Goal: Task Accomplishment & Management: Manage account settings

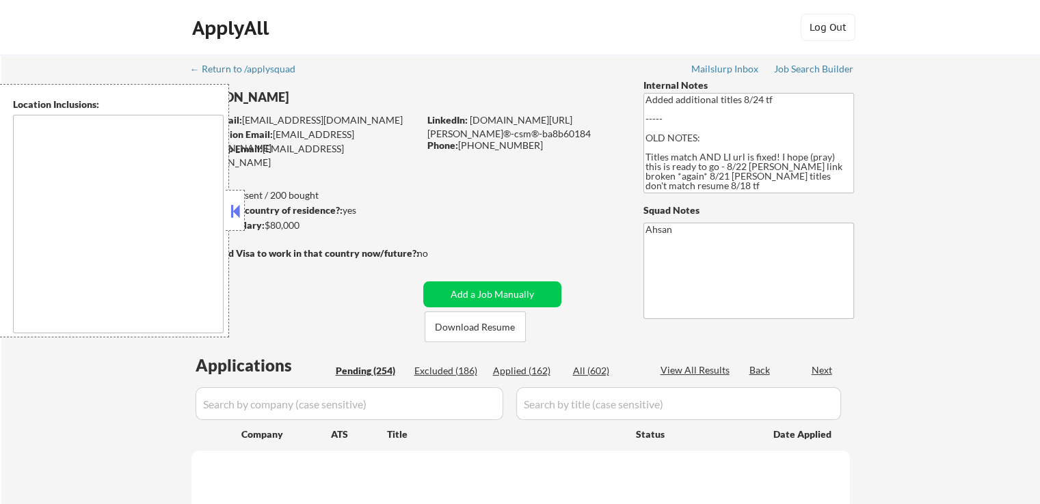
type textarea "It seems there might be a misunderstanding with the location "Hybrid ." Since "…"
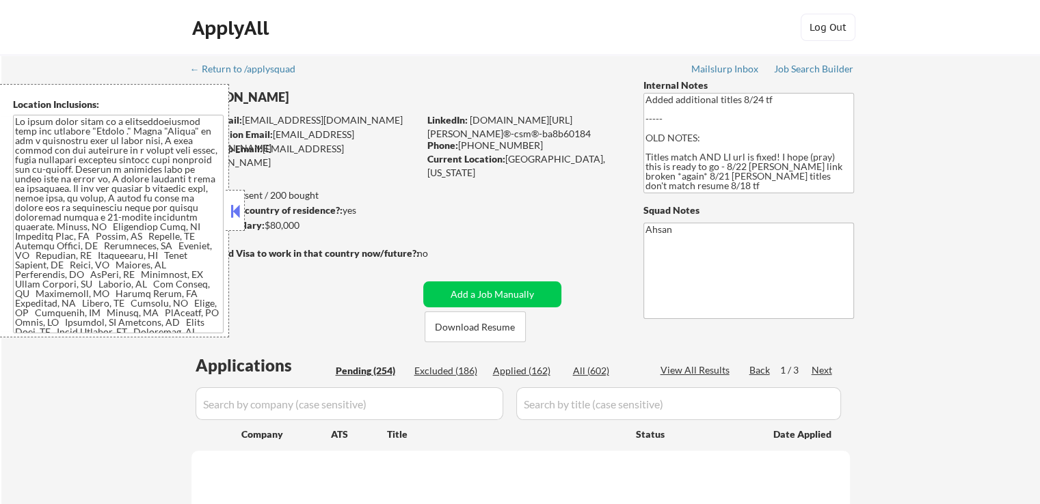
select select ""pending""
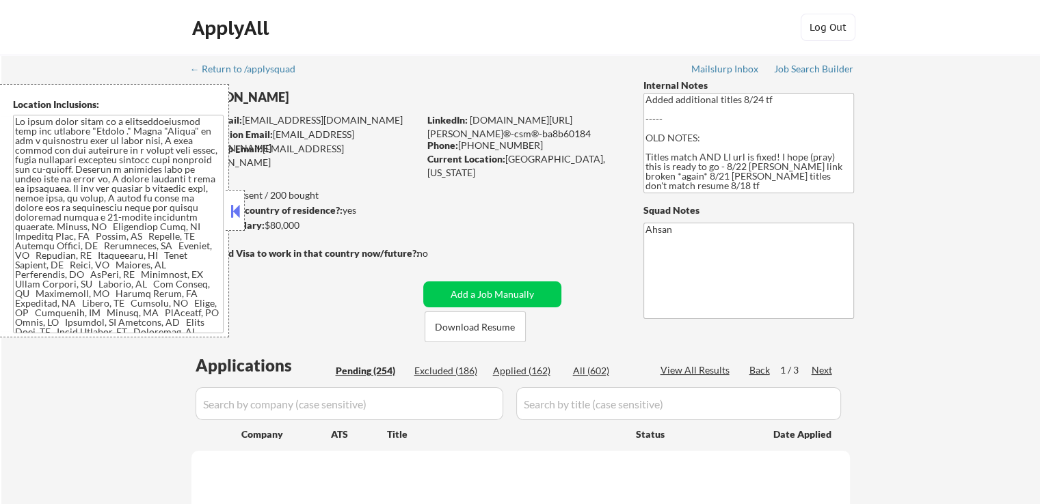
select select ""pending""
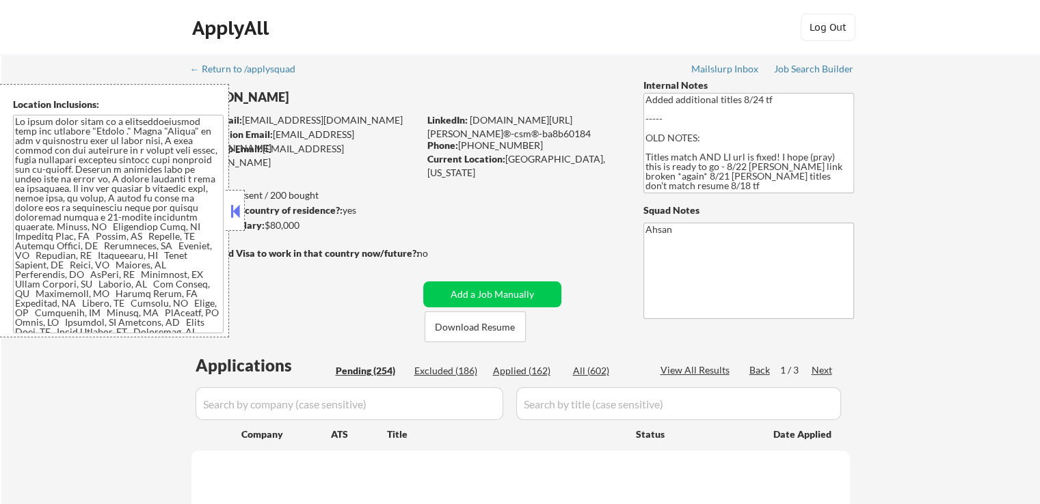
select select ""pending""
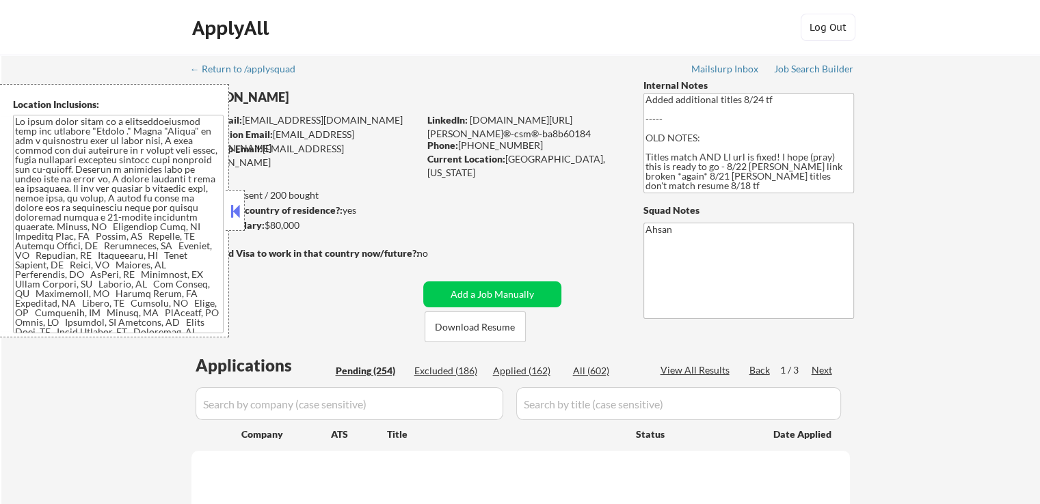
select select ""pending""
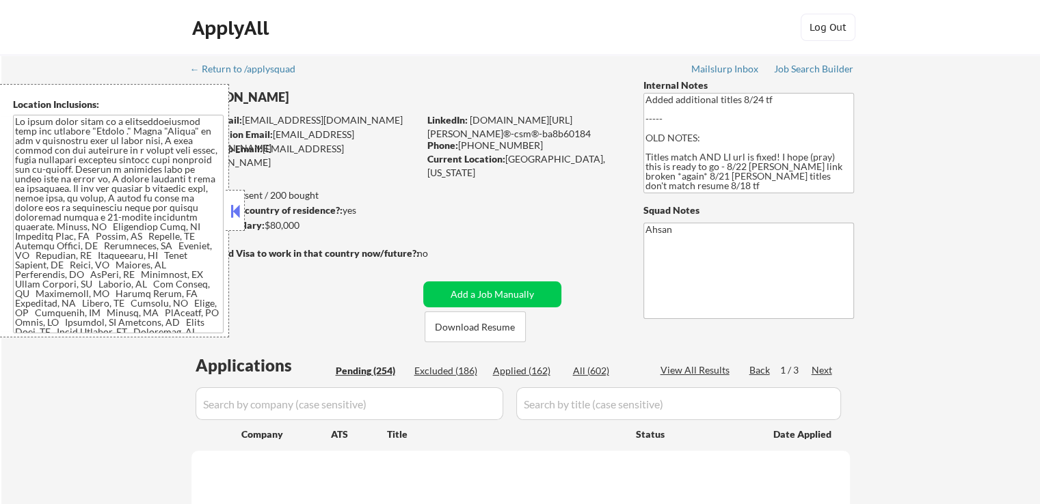
select select ""pending""
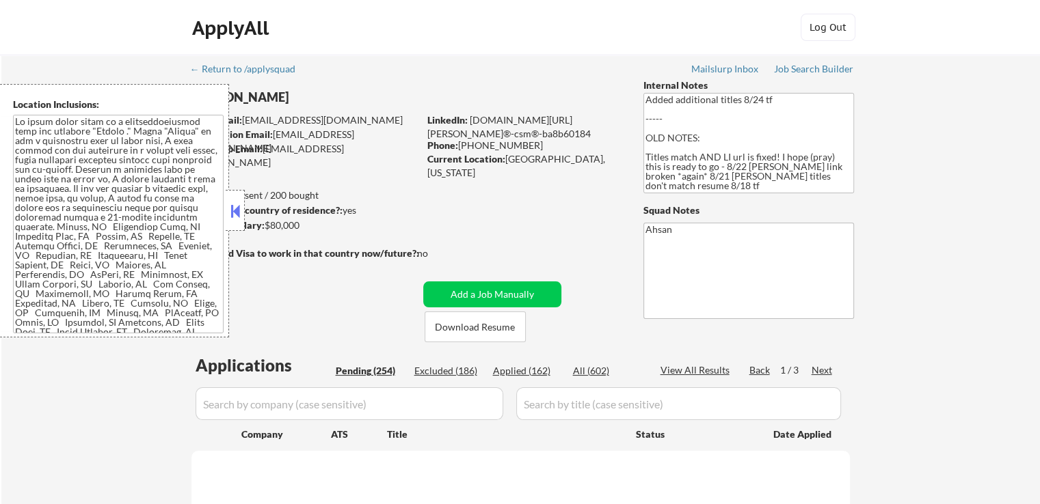
select select ""pending""
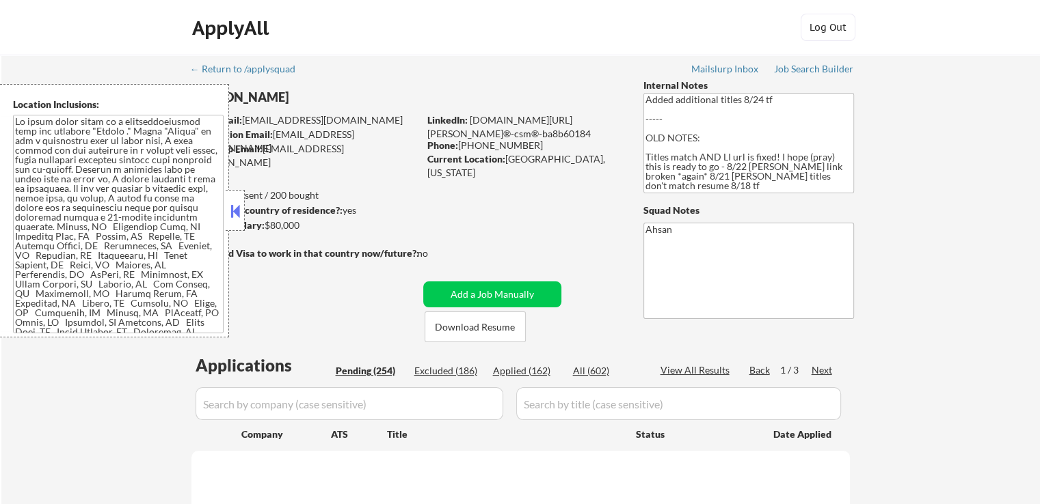
select select ""pending""
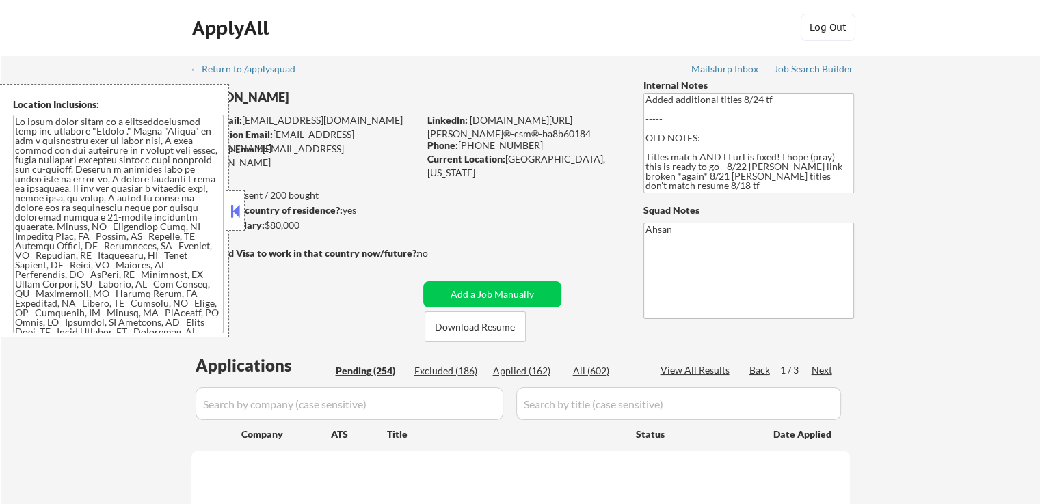
select select ""pending""
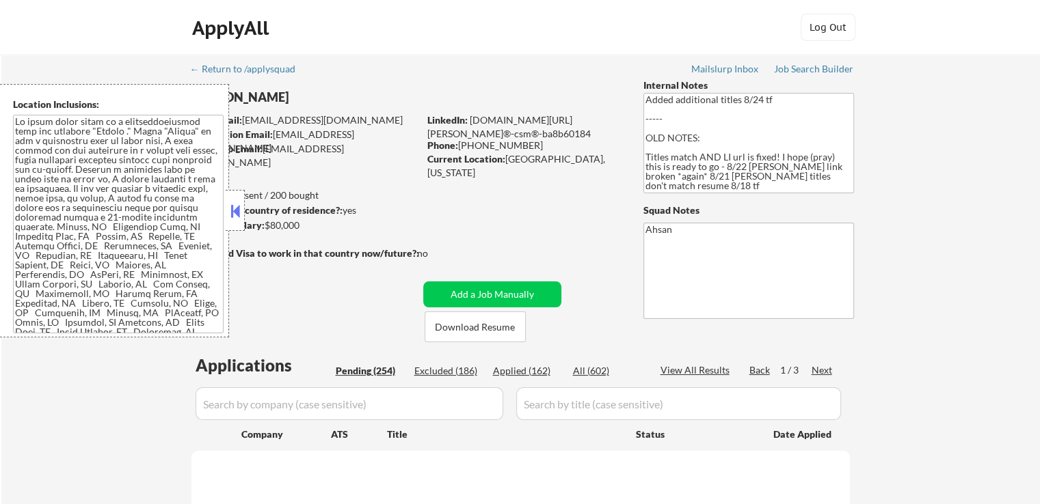
select select ""pending""
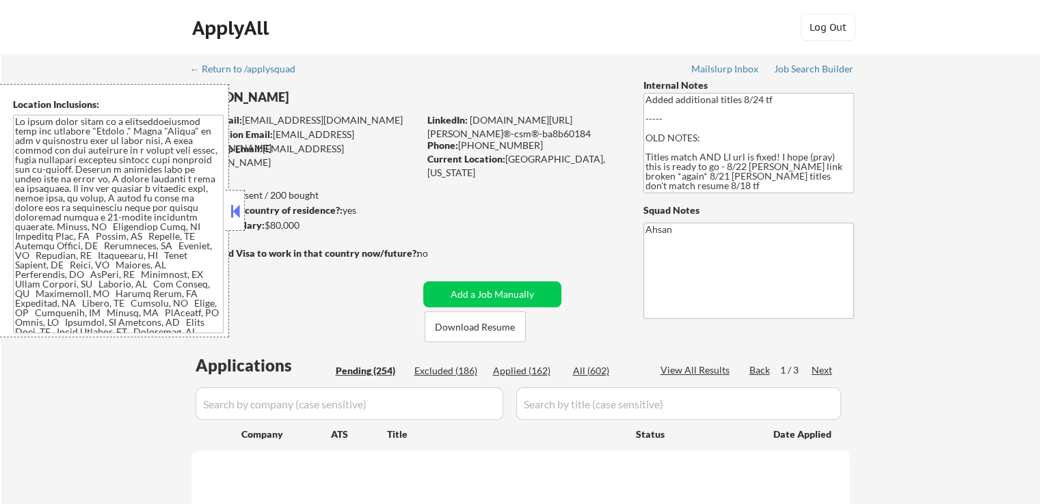
select select ""pending""
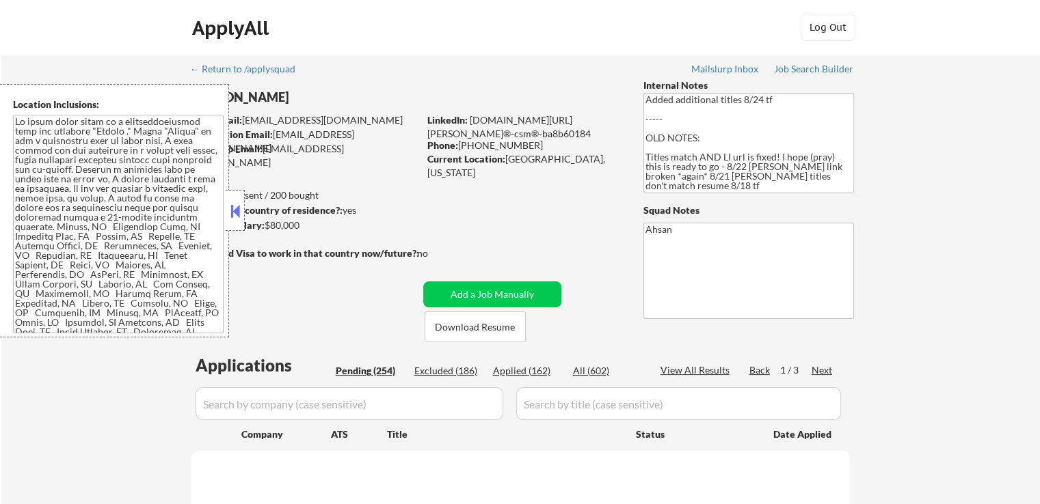
select select ""pending""
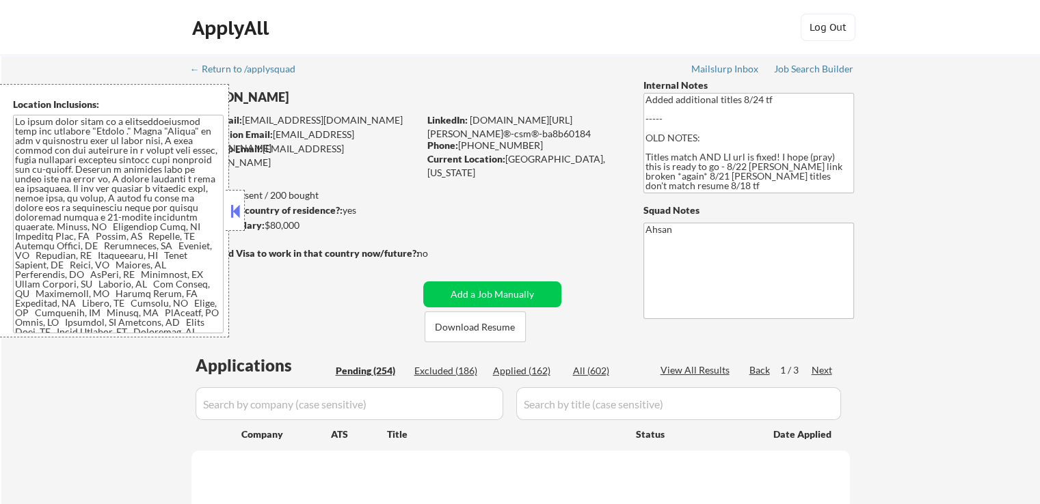
select select ""pending""
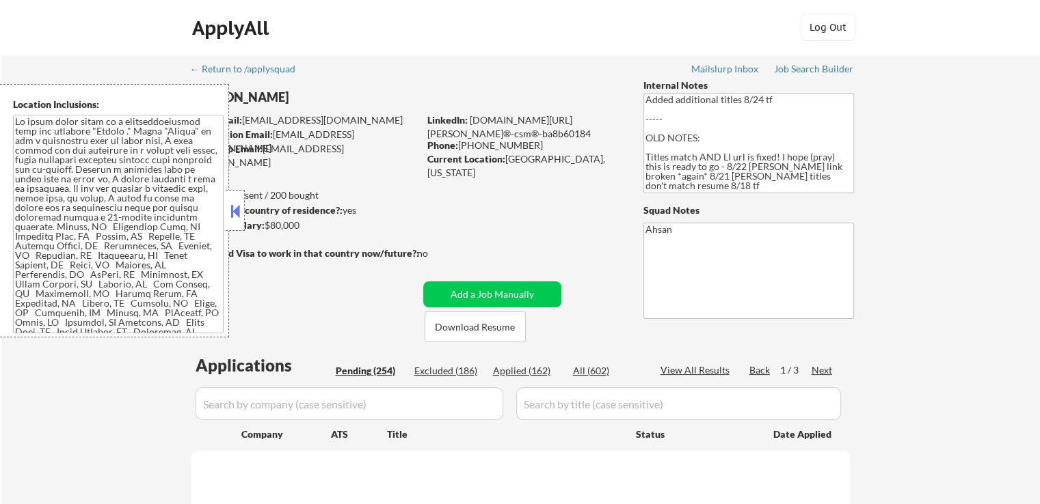
select select ""pending""
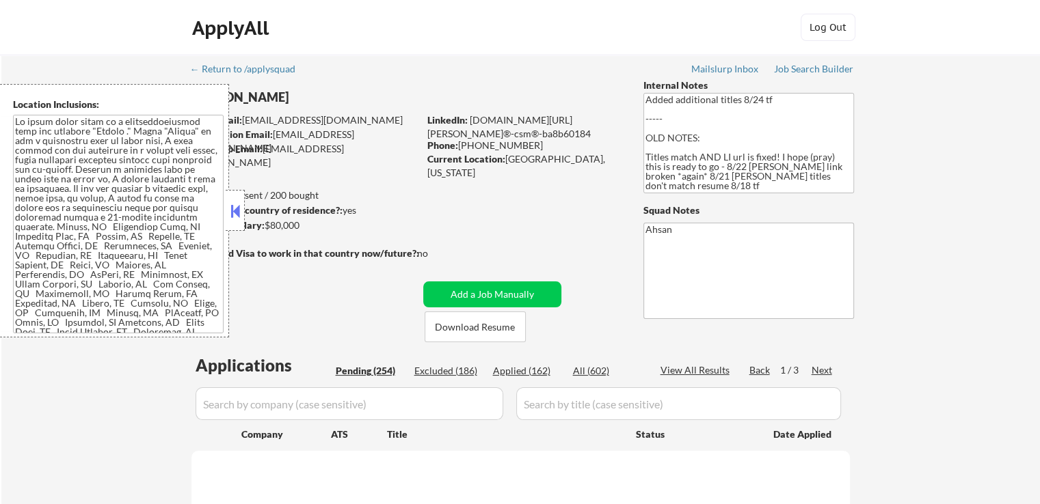
select select ""pending""
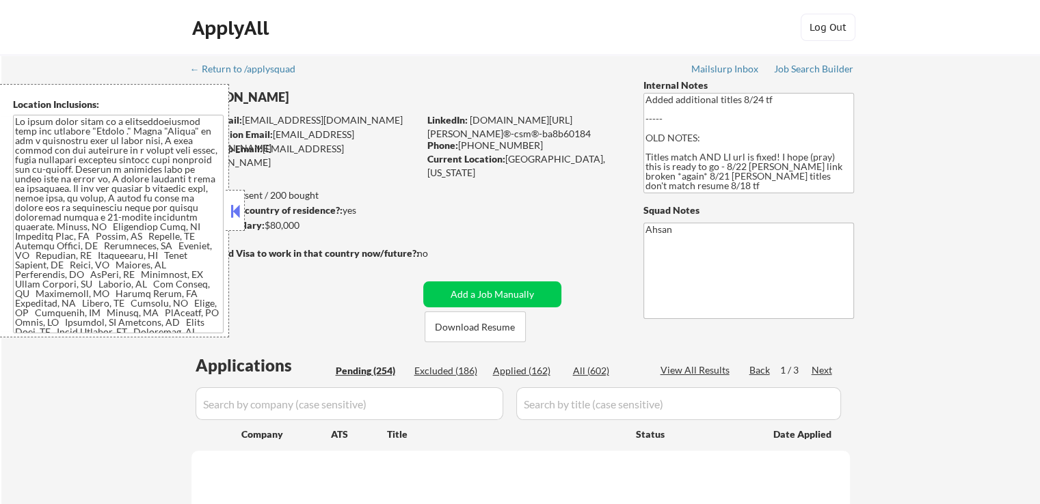
select select ""pending""
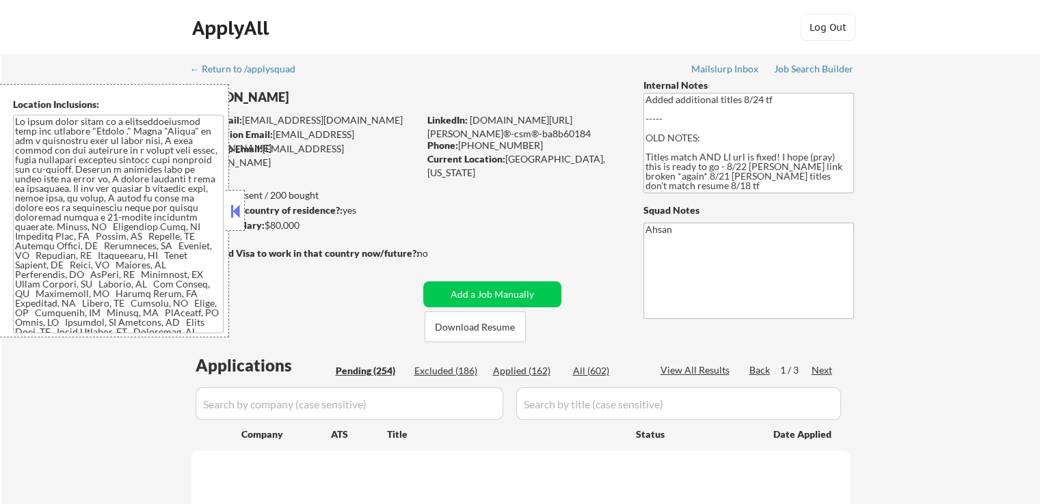
select select ""pending""
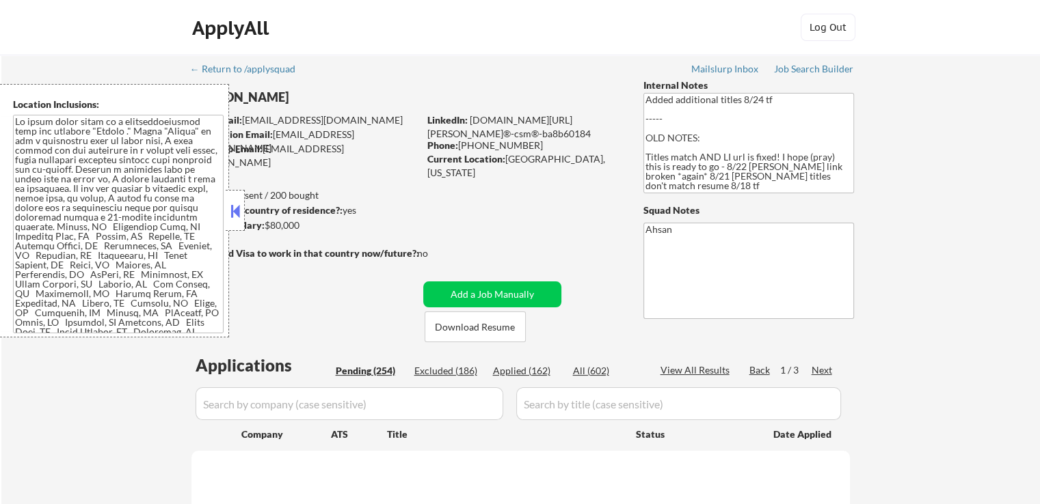
select select ""pending""
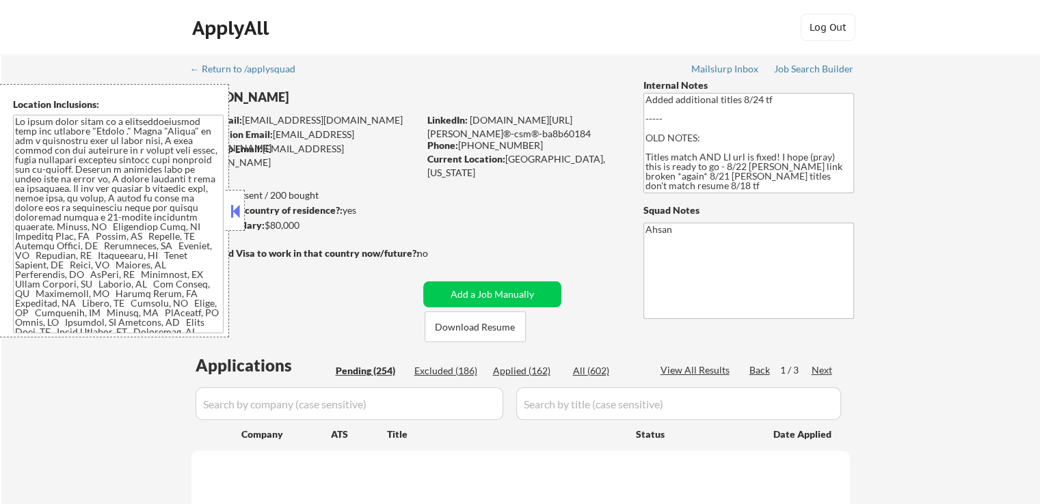
select select ""pending""
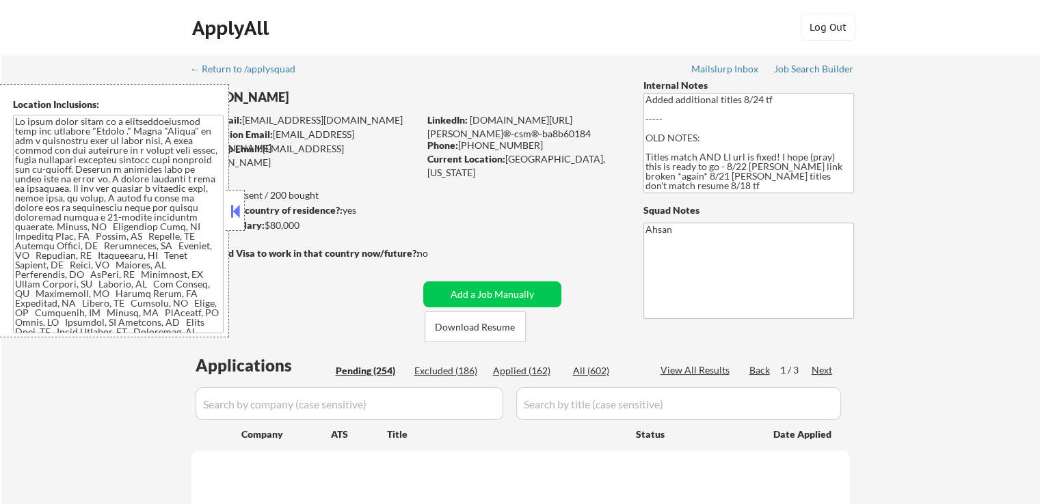
select select ""pending""
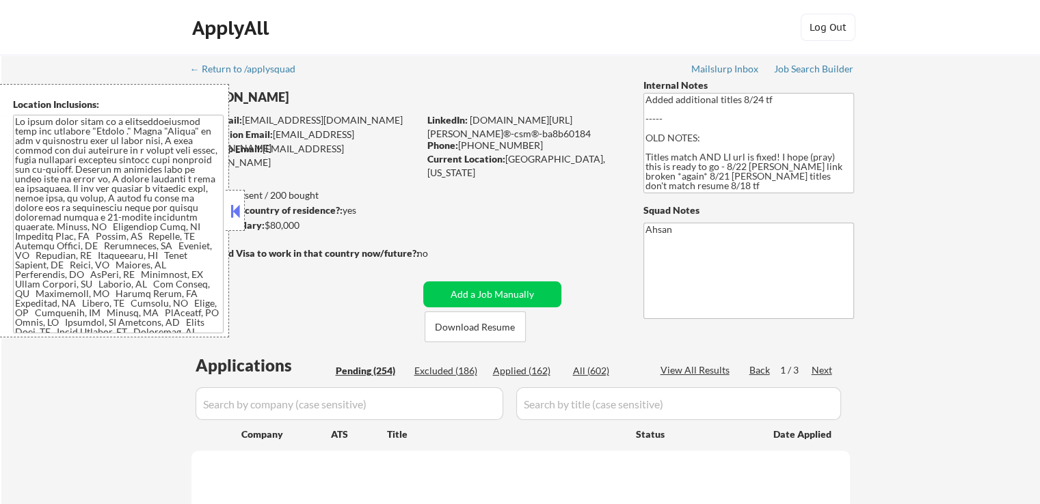
select select ""pending""
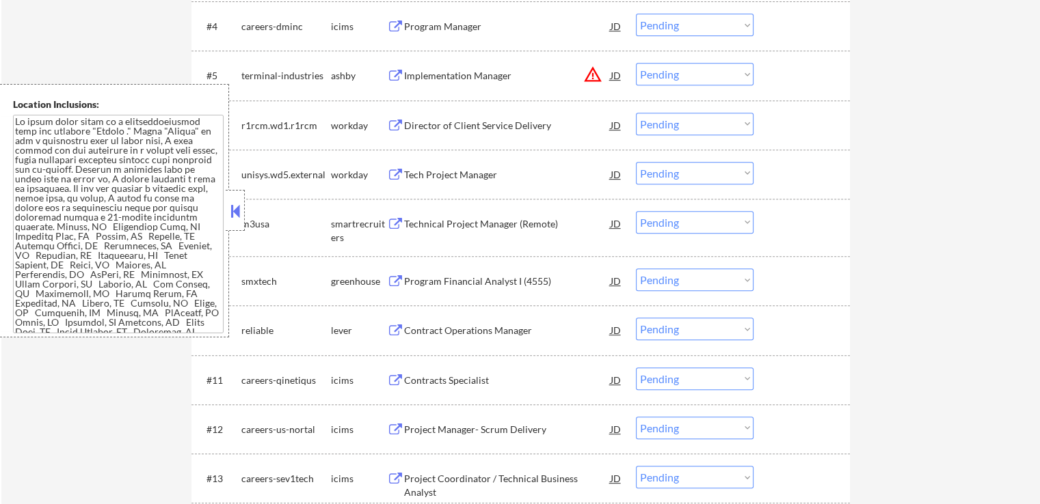
scroll to position [615, 0]
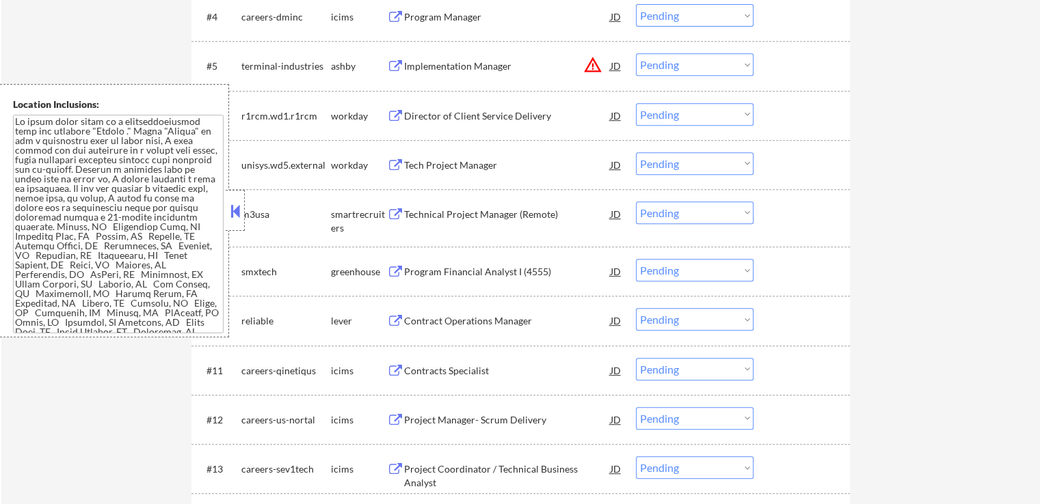
click at [391, 215] on button at bounding box center [395, 214] width 17 height 13
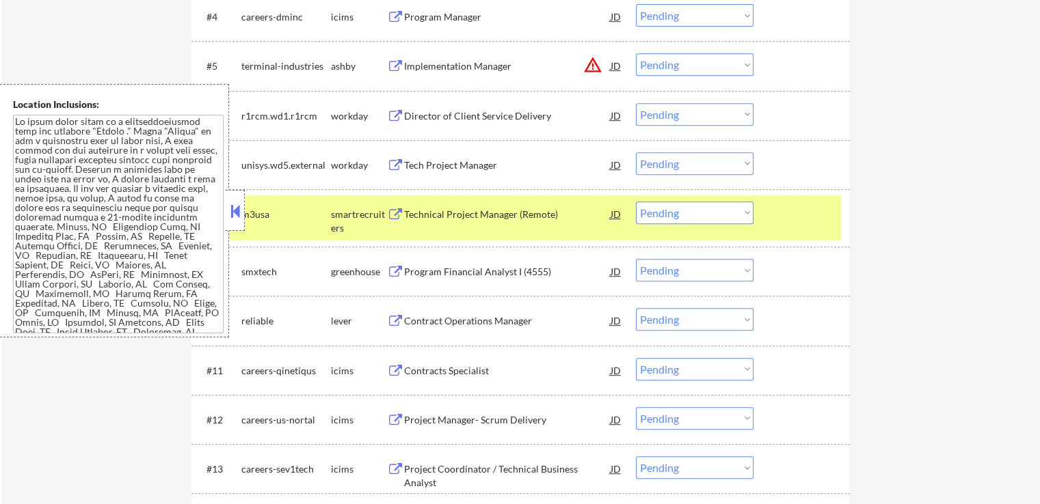
click at [389, 271] on button at bounding box center [395, 272] width 17 height 13
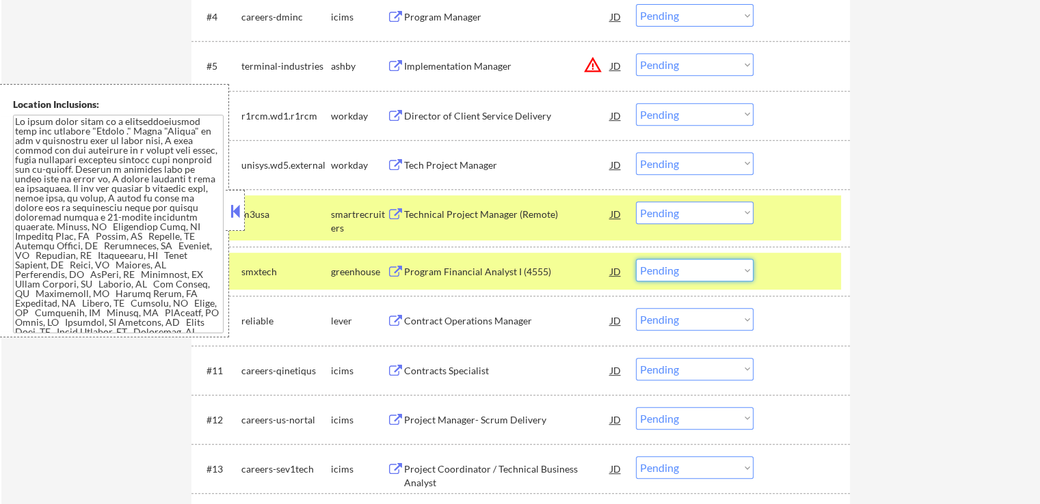
click at [686, 272] on select "Choose an option... Pending Applied Excluded (Questions) Excluded (Expired) Exc…" at bounding box center [695, 270] width 118 height 23
click at [636, 259] on select "Choose an option... Pending Applied Excluded (Questions) Excluded (Expired) Exc…" at bounding box center [695, 270] width 118 height 23
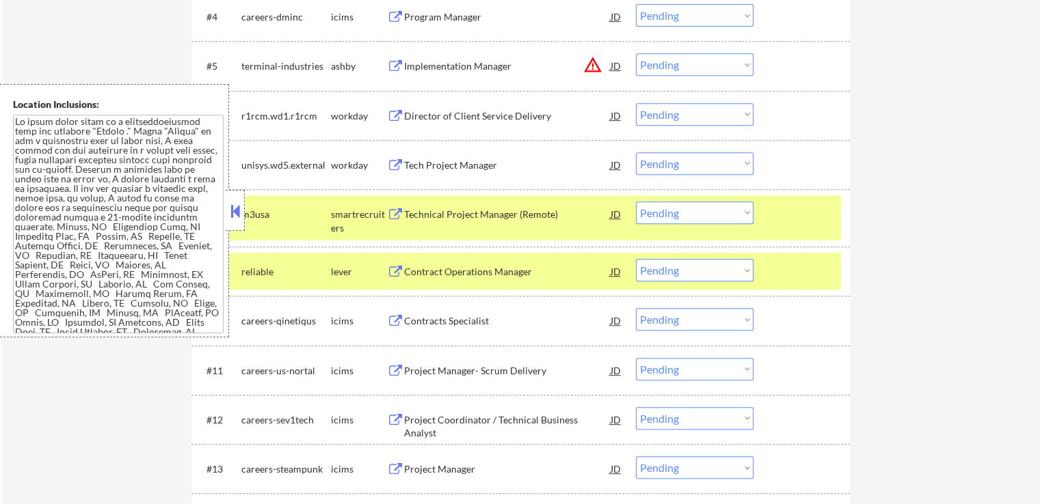
click at [394, 271] on button at bounding box center [395, 272] width 17 height 13
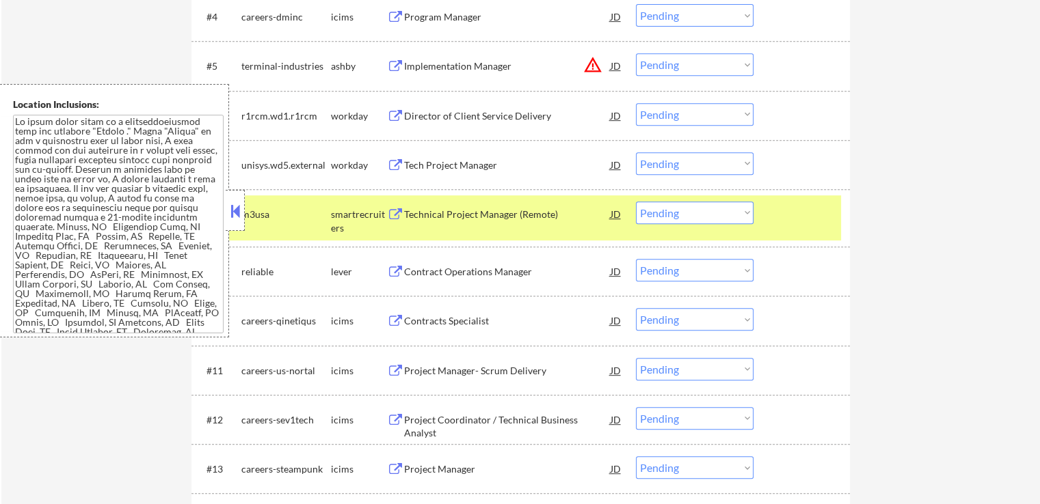
click at [706, 274] on select "Choose an option... Pending Applied Excluded (Questions) Excluded (Expired) Exc…" at bounding box center [695, 270] width 118 height 23
click at [636, 259] on select "Choose an option... Pending Applied Excluded (Questions) Excluded (Expired) Exc…" at bounding box center [695, 270] width 118 height 23
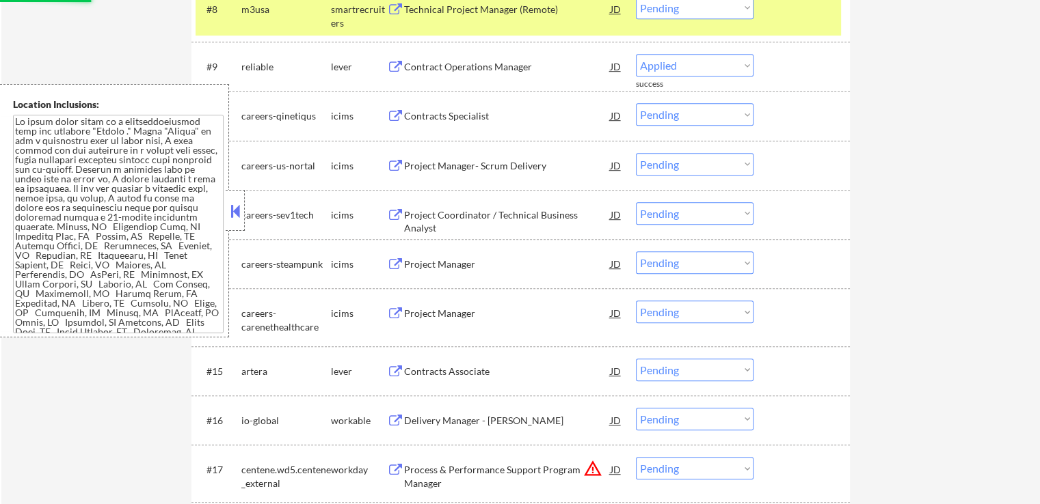
scroll to position [888, 0]
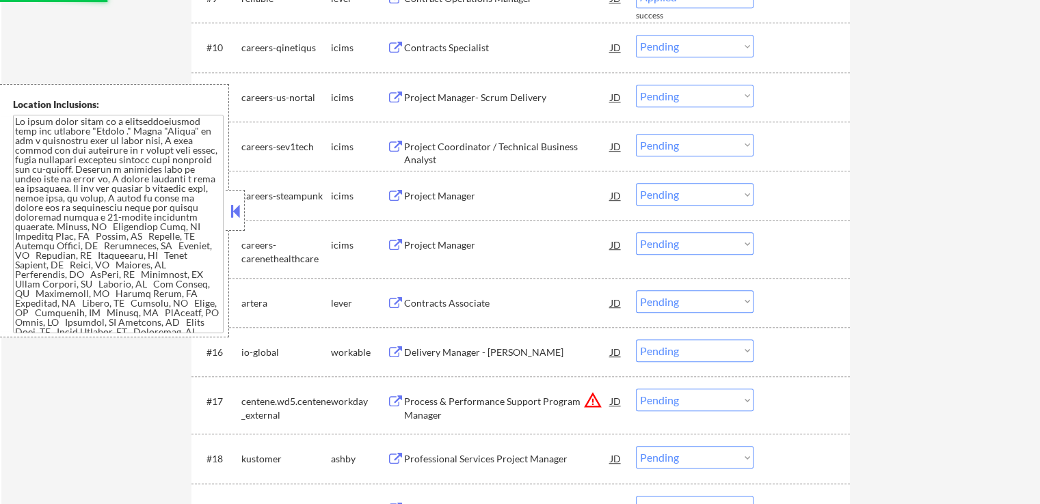
click at [399, 299] on button at bounding box center [395, 303] width 17 height 13
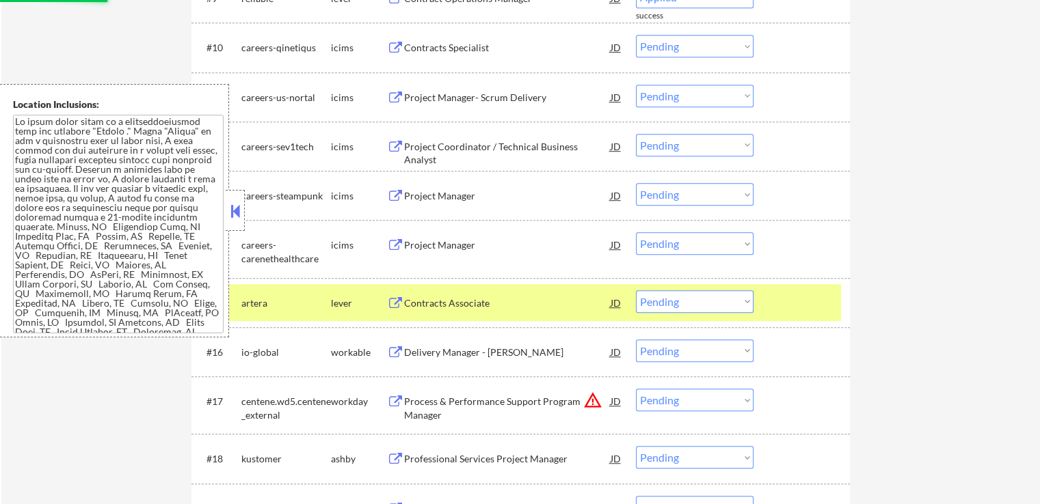
select select ""pending""
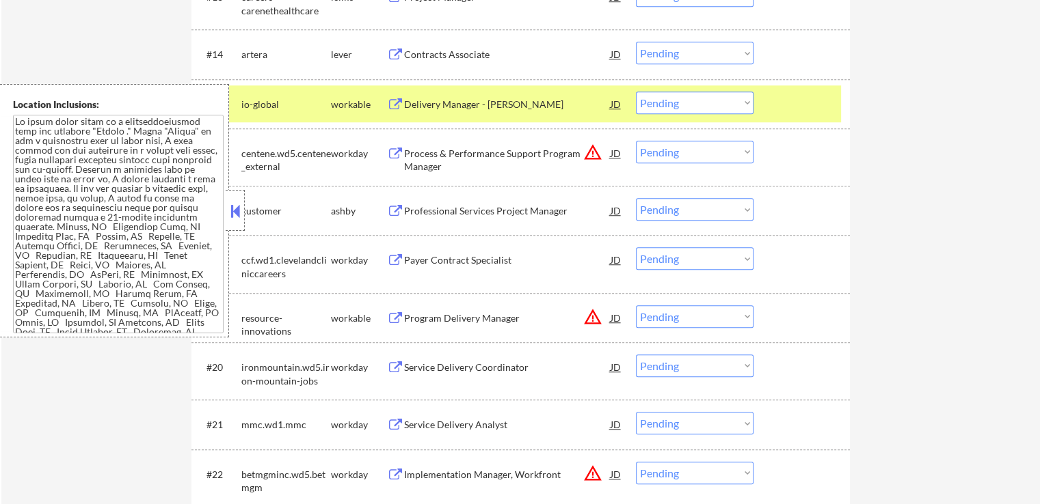
scroll to position [1094, 0]
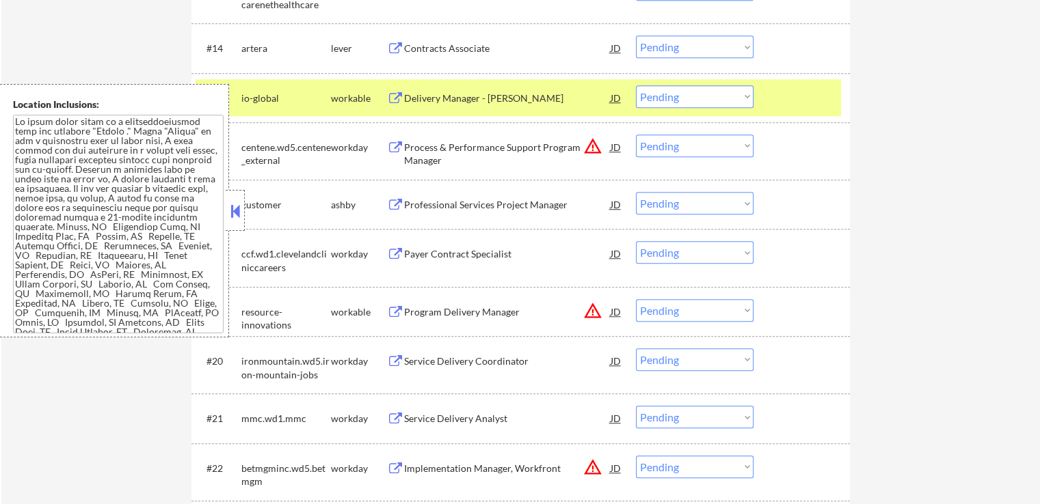
click at [396, 200] on button at bounding box center [395, 205] width 17 height 13
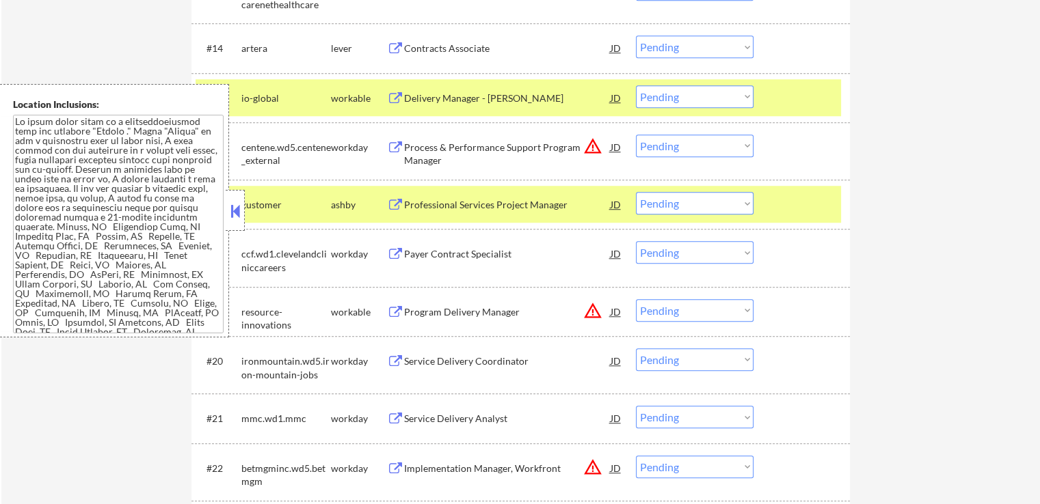
click at [692, 204] on select "Choose an option... Pending Applied Excluded (Questions) Excluded (Expired) Exc…" at bounding box center [695, 203] width 118 height 23
click at [636, 192] on select "Choose an option... Pending Applied Excluded (Questions) Excluded (Expired) Exc…" at bounding box center [695, 203] width 118 height 23
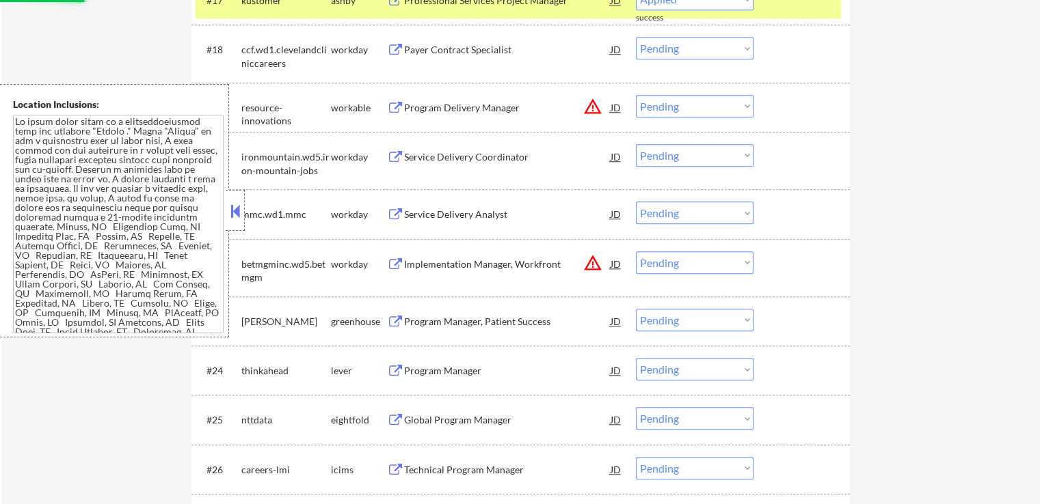
scroll to position [1299, 0]
click at [402, 318] on button at bounding box center [395, 321] width 17 height 13
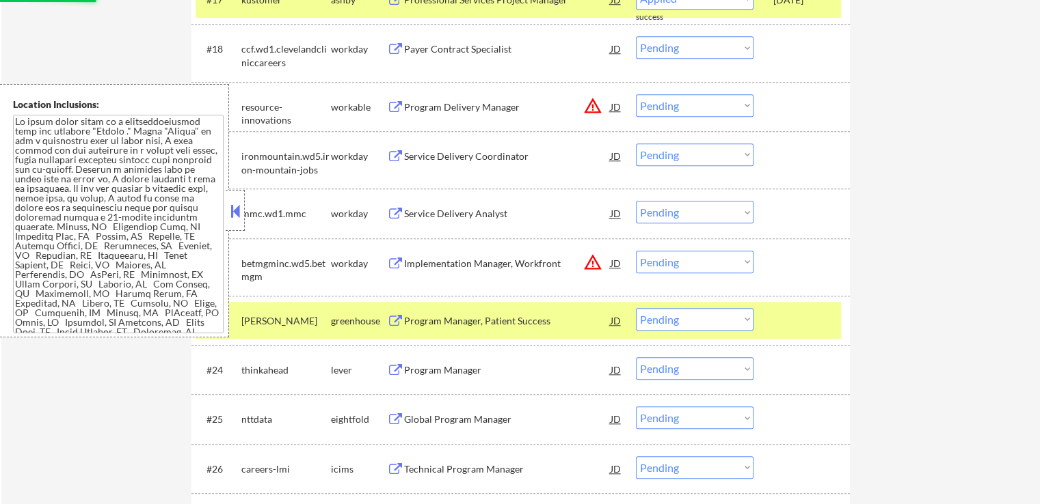
select select ""pending""
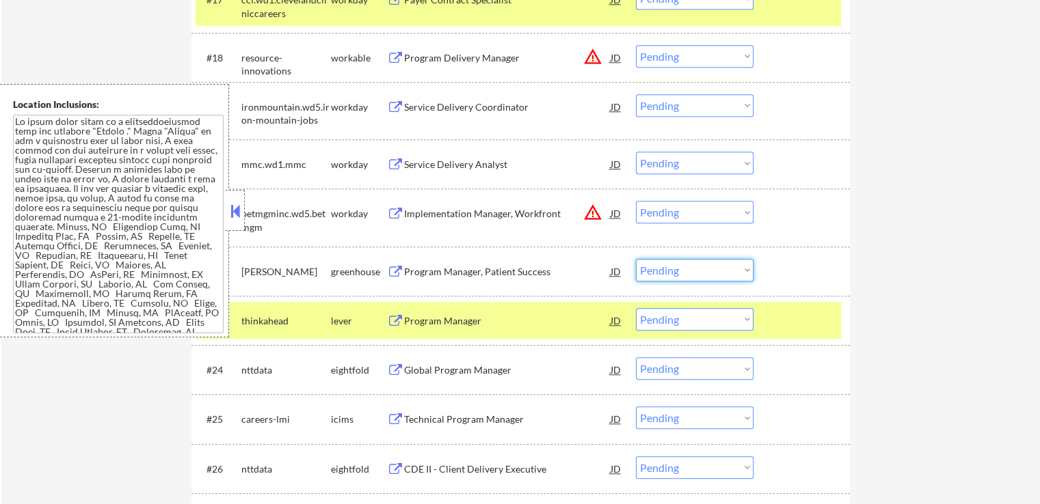
click at [715, 267] on select "Choose an option... Pending Applied Excluded (Questions) Excluded (Expired) Exc…" at bounding box center [695, 270] width 118 height 23
click at [636, 259] on select "Choose an option... Pending Applied Excluded (Questions) Excluded (Expired) Exc…" at bounding box center [695, 270] width 118 height 23
select select ""pending""
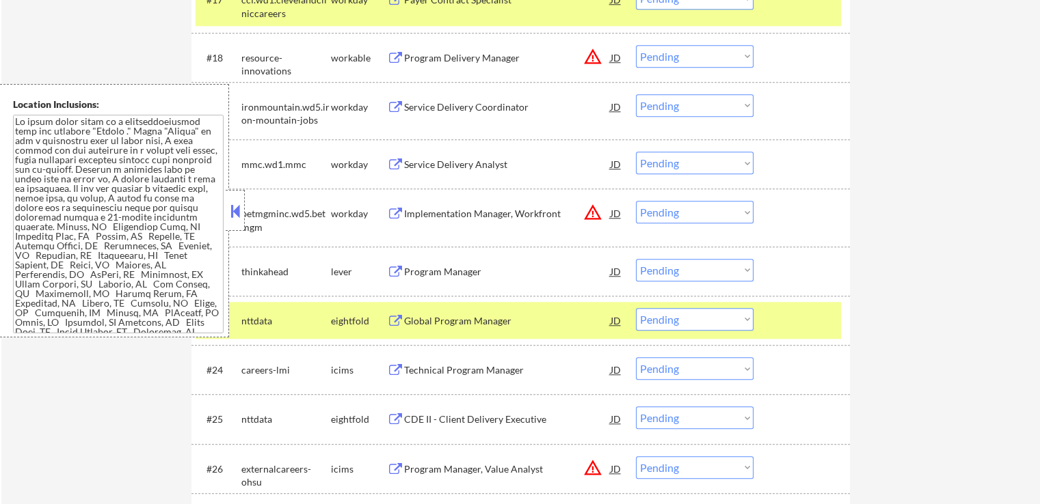
click at [396, 266] on button at bounding box center [395, 272] width 17 height 13
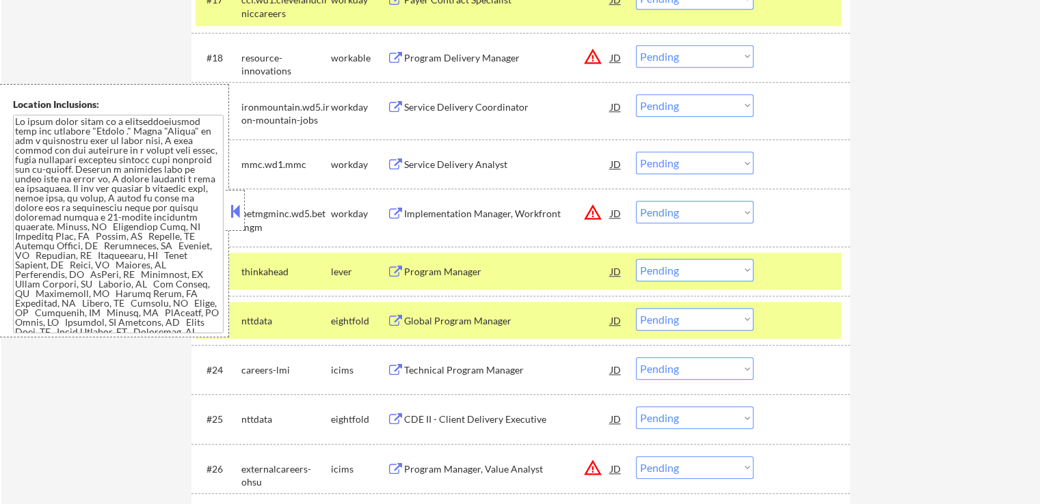
click at [700, 274] on select "Choose an option... Pending Applied Excluded (Questions) Excluded (Expired) Exc…" at bounding box center [695, 270] width 118 height 23
click at [636, 259] on select "Choose an option... Pending Applied Excluded (Questions) Excluded (Expired) Exc…" at bounding box center [695, 270] width 118 height 23
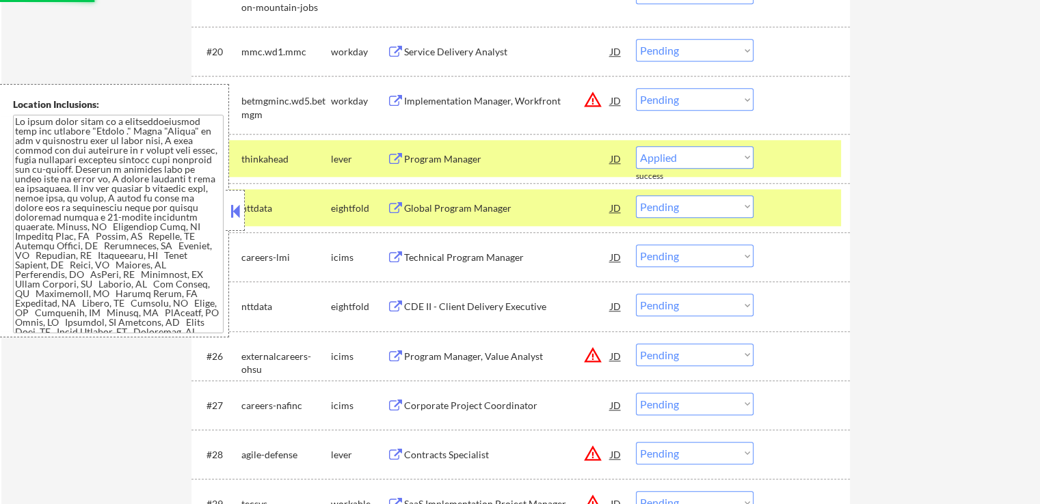
select select ""pending""
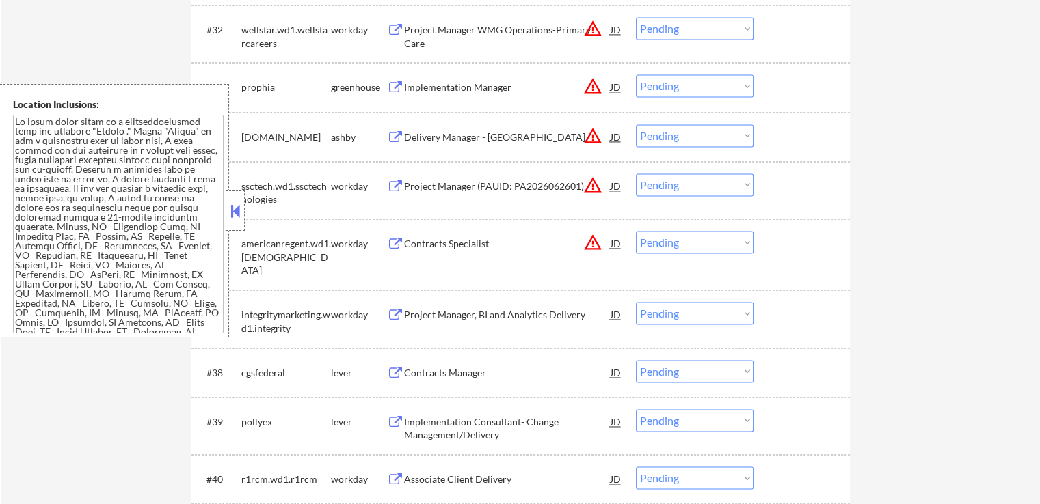
scroll to position [2119, 0]
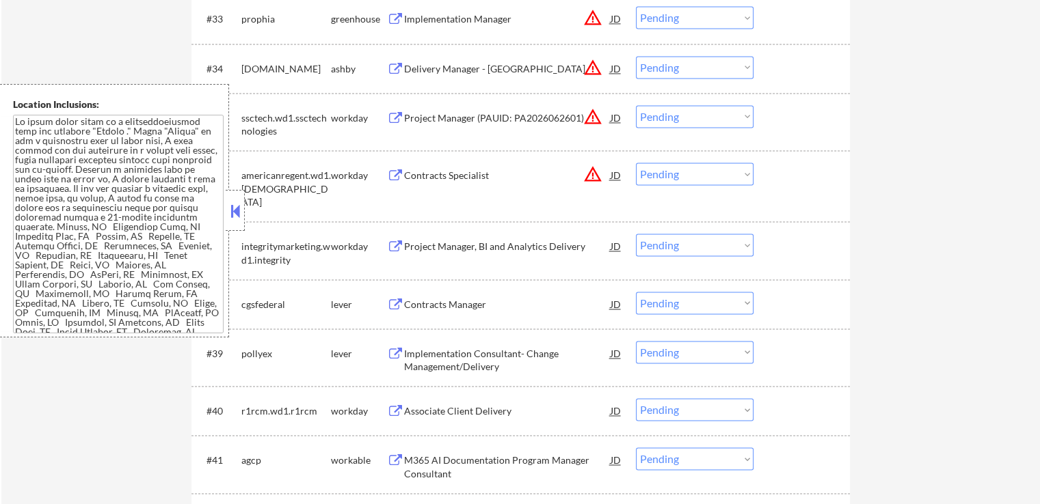
click at [394, 301] on button at bounding box center [395, 305] width 17 height 13
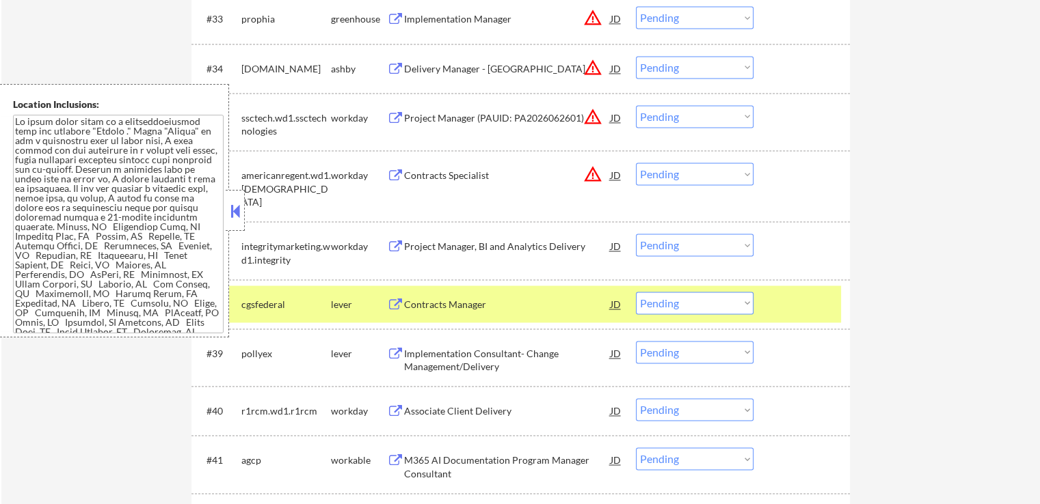
click at [686, 301] on select "Choose an option... Pending Applied Excluded (Questions) Excluded (Expired) Exc…" at bounding box center [695, 303] width 118 height 23
click at [636, 292] on select "Choose an option... Pending Applied Excluded (Questions) Excluded (Expired) Exc…" at bounding box center [695, 303] width 118 height 23
select select ""pending""
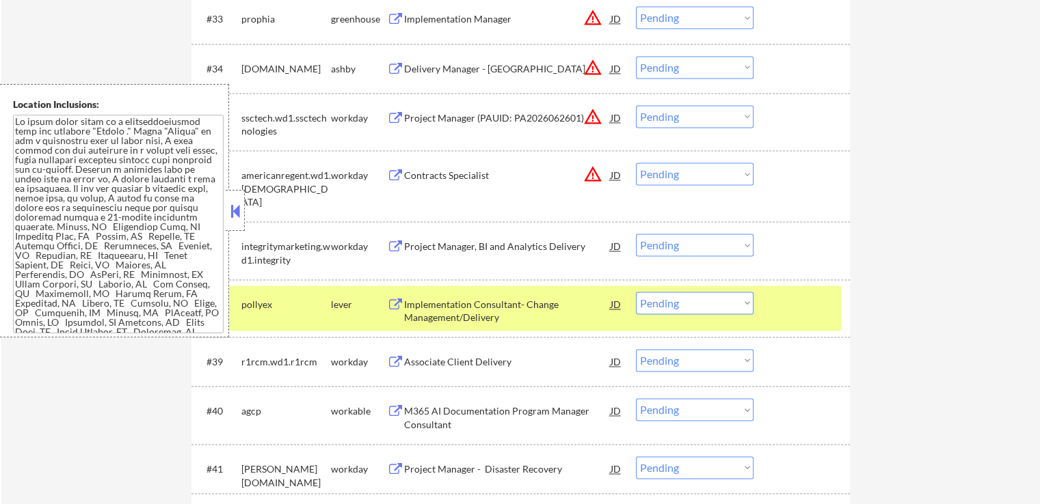
click at [395, 299] on button at bounding box center [395, 305] width 17 height 13
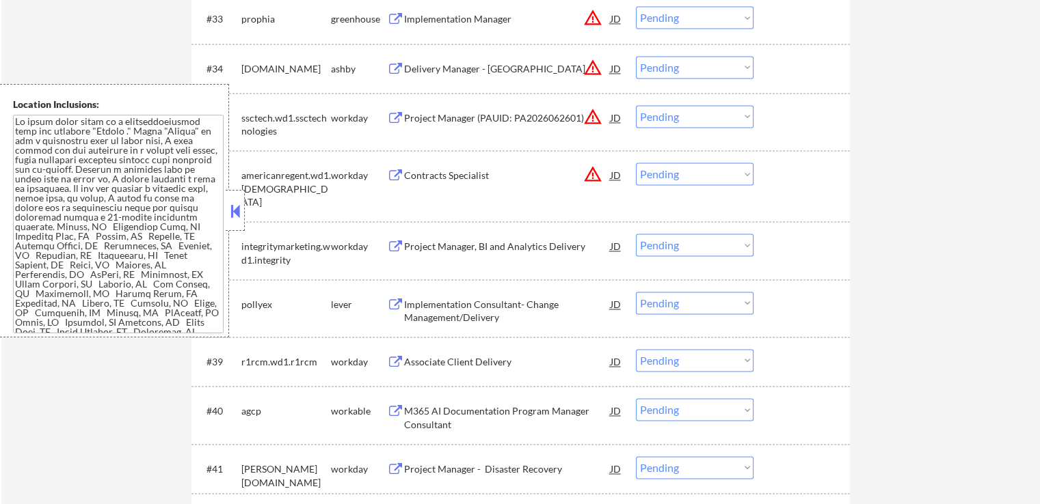
drag, startPoint x: 668, startPoint y: 297, endPoint x: 664, endPoint y: 310, distance: 14.3
click at [668, 297] on select "Choose an option... Pending Applied Excluded (Questions) Excluded (Expired) Exc…" at bounding box center [695, 303] width 118 height 23
click at [636, 292] on select "Choose an option... Pending Applied Excluded (Questions) Excluded (Expired) Exc…" at bounding box center [695, 303] width 118 height 23
select select ""pending""
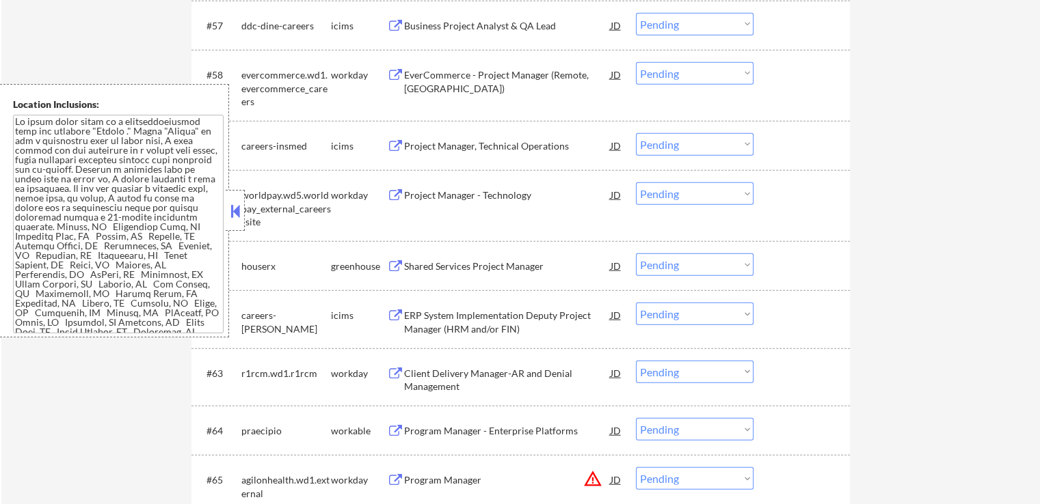
scroll to position [3417, 0]
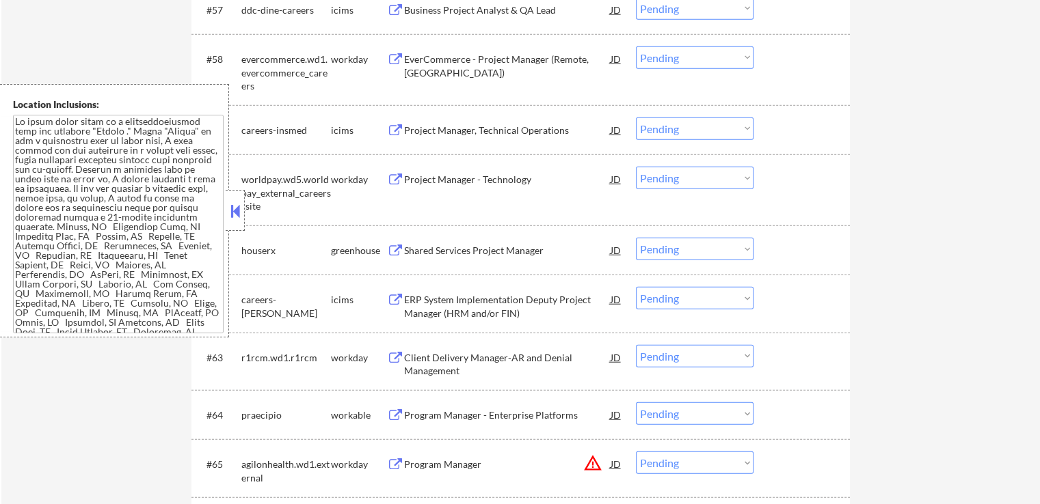
click at [387, 249] on button at bounding box center [395, 251] width 17 height 13
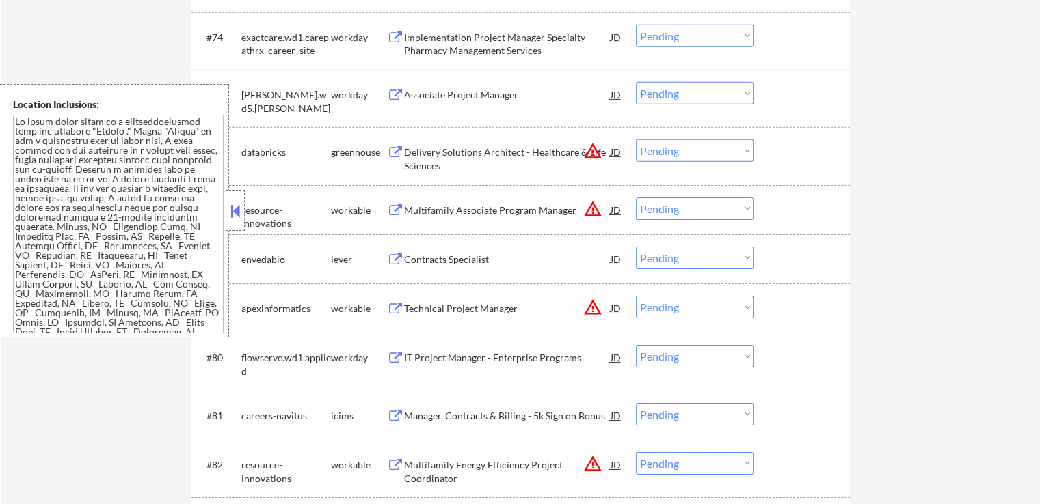
scroll to position [4442, 0]
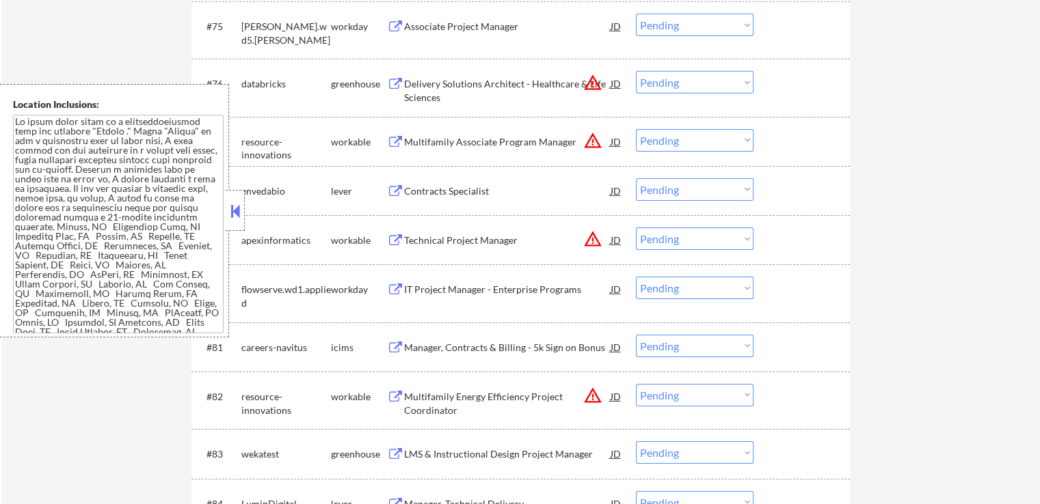
click at [394, 190] on button at bounding box center [395, 191] width 17 height 13
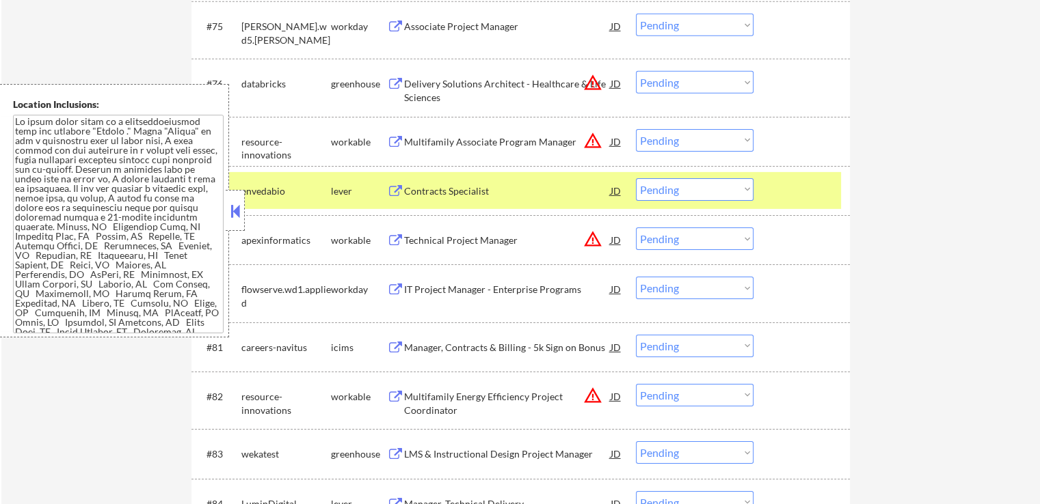
scroll to position [4579, 0]
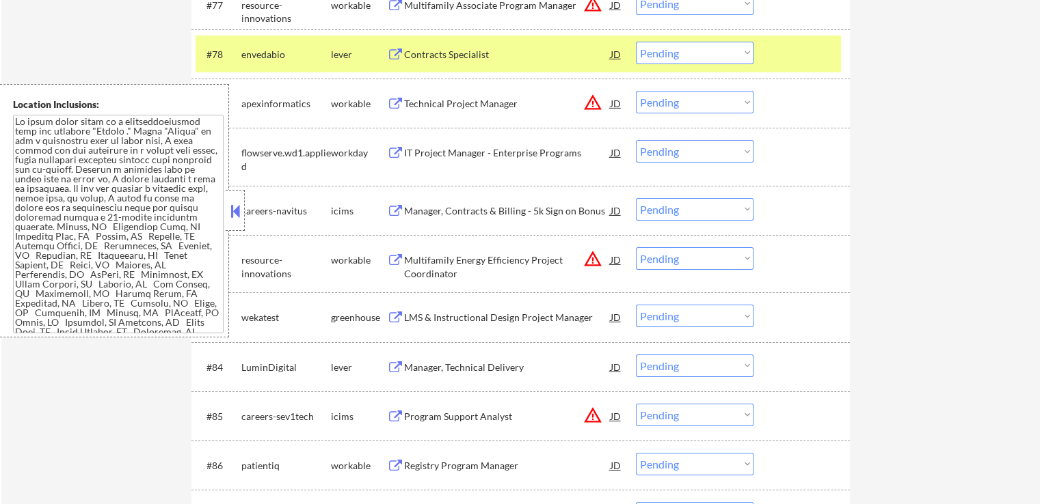
click at [392, 318] on button at bounding box center [395, 318] width 17 height 13
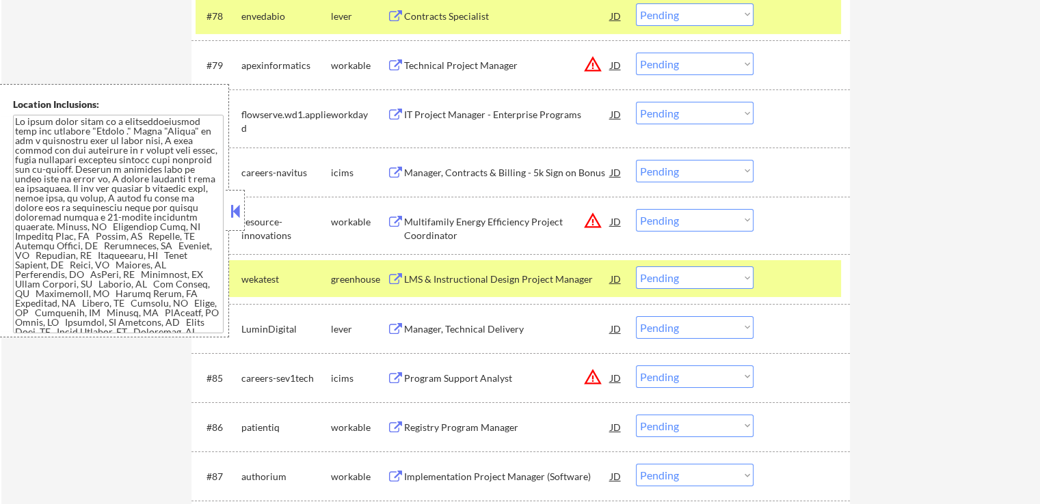
scroll to position [4648, 0]
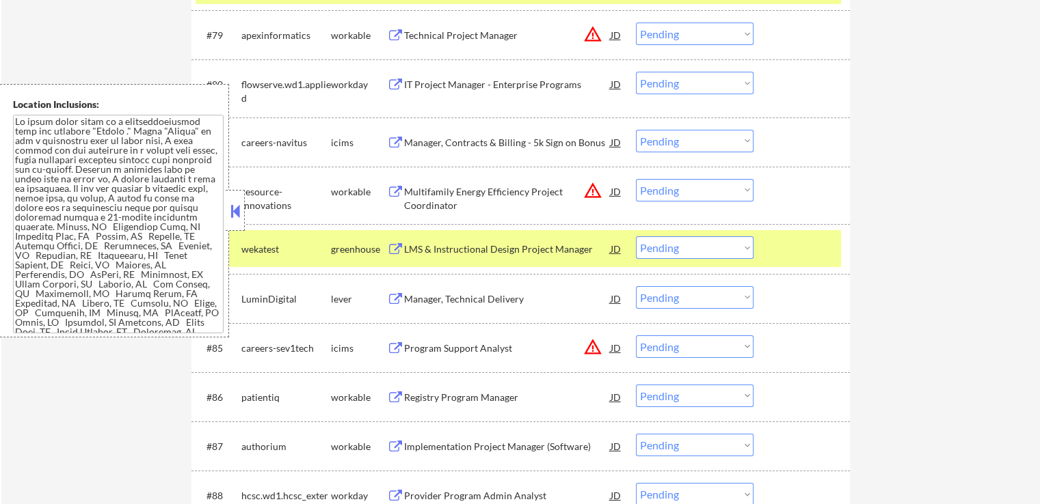
click at [392, 295] on button at bounding box center [395, 299] width 17 height 13
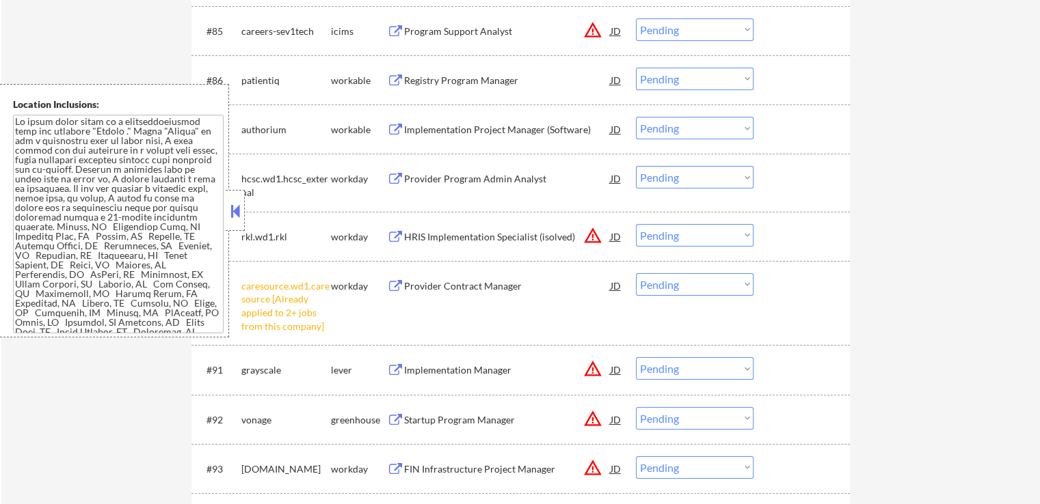
scroll to position [4989, 0]
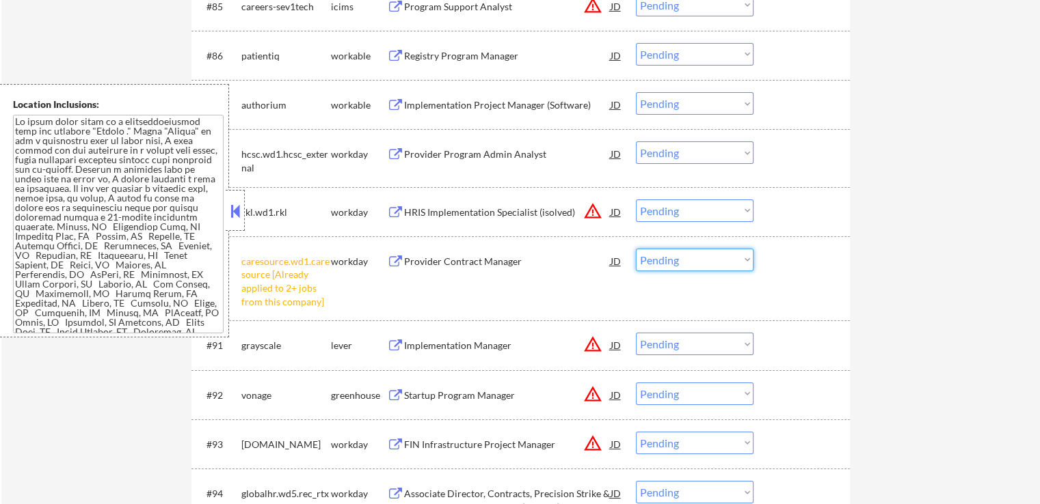
click at [653, 263] on select "Choose an option... Pending Applied Excluded (Questions) Excluded (Expired) Exc…" at bounding box center [695, 260] width 118 height 23
click at [636, 249] on select "Choose an option... Pending Applied Excluded (Questions) Excluded (Expired) Exc…" at bounding box center [695, 260] width 118 height 23
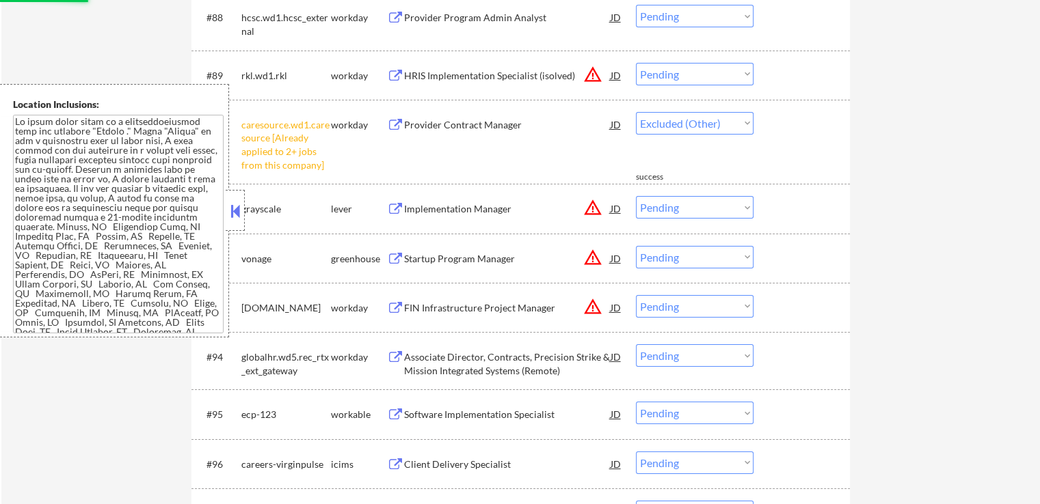
select select ""pending""
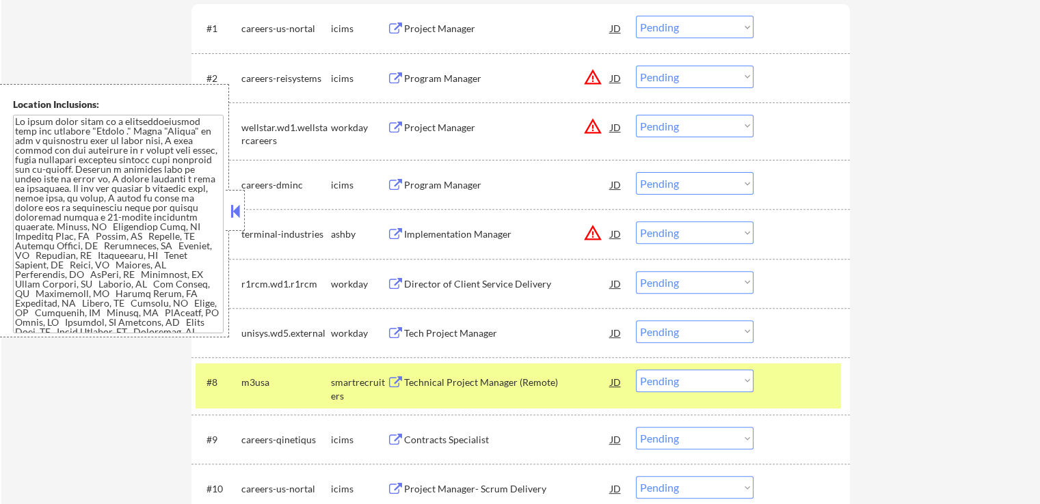
scroll to position [478, 0]
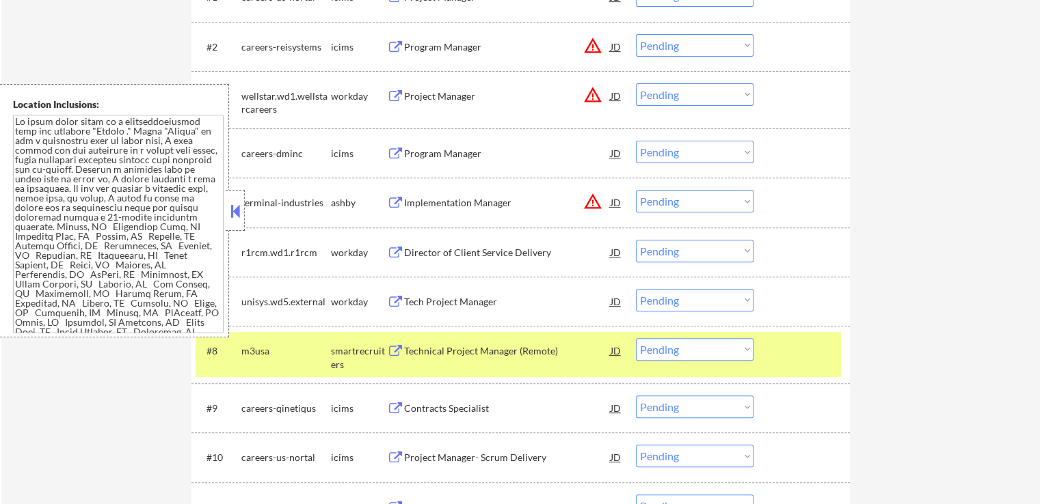
click at [394, 247] on button at bounding box center [395, 253] width 17 height 13
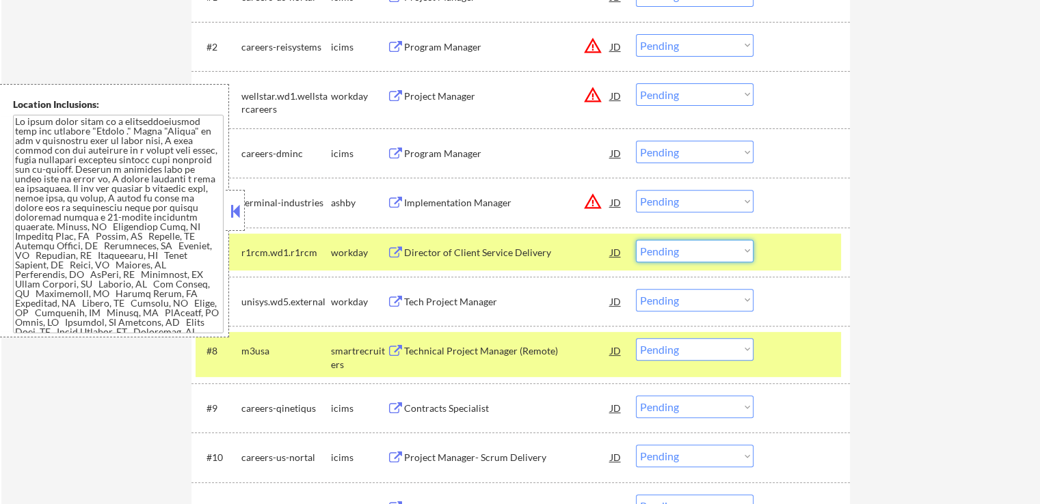
click at [673, 249] on select "Choose an option... Pending Applied Excluded (Questions) Excluded (Expired) Exc…" at bounding box center [695, 251] width 118 height 23
click at [636, 240] on select "Choose an option... Pending Applied Excluded (Questions) Excluded (Expired) Exc…" at bounding box center [695, 251] width 118 height 23
select select ""pending""
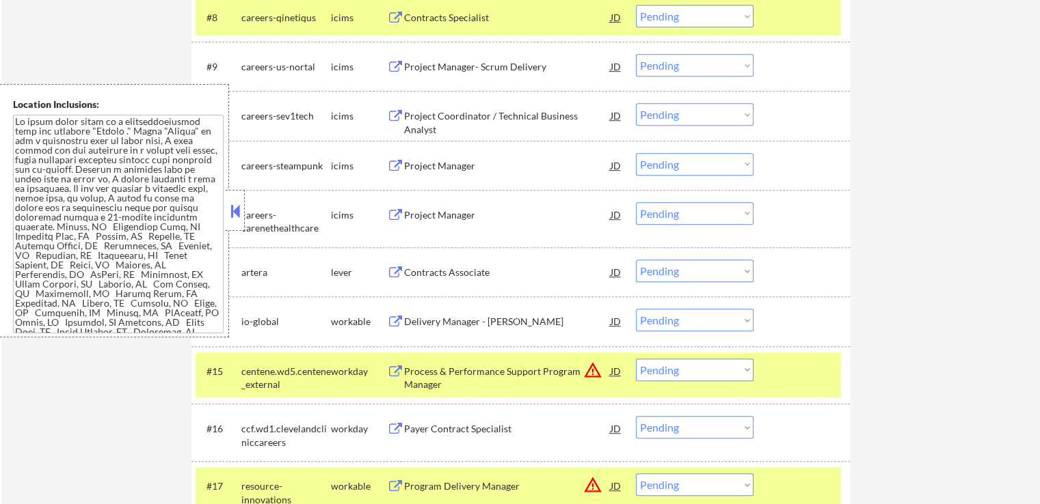
scroll to position [888, 0]
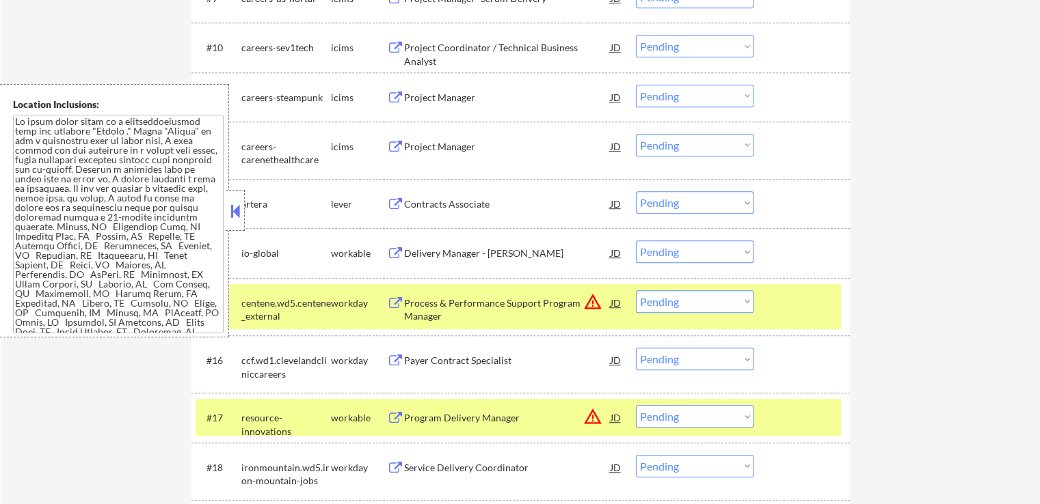
click at [395, 249] on button at bounding box center [395, 253] width 17 height 13
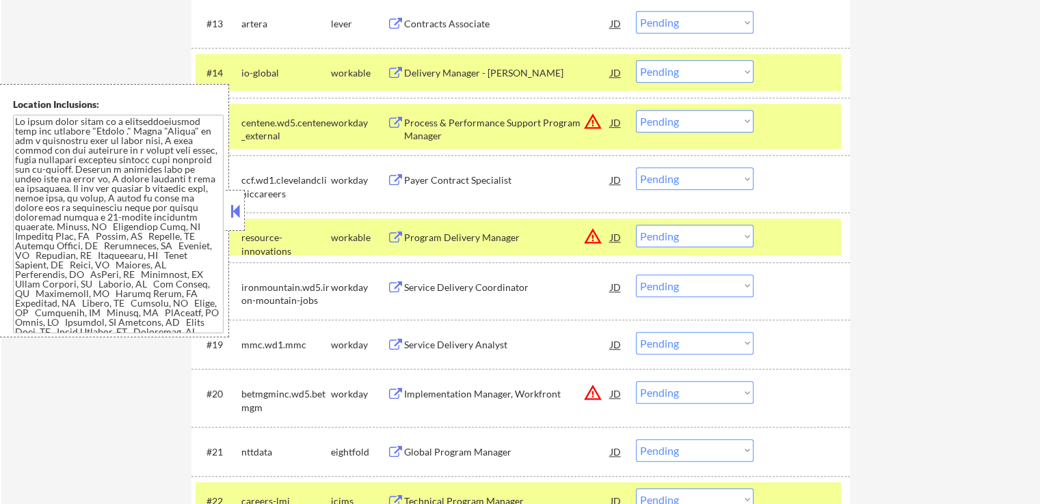
scroll to position [1094, 0]
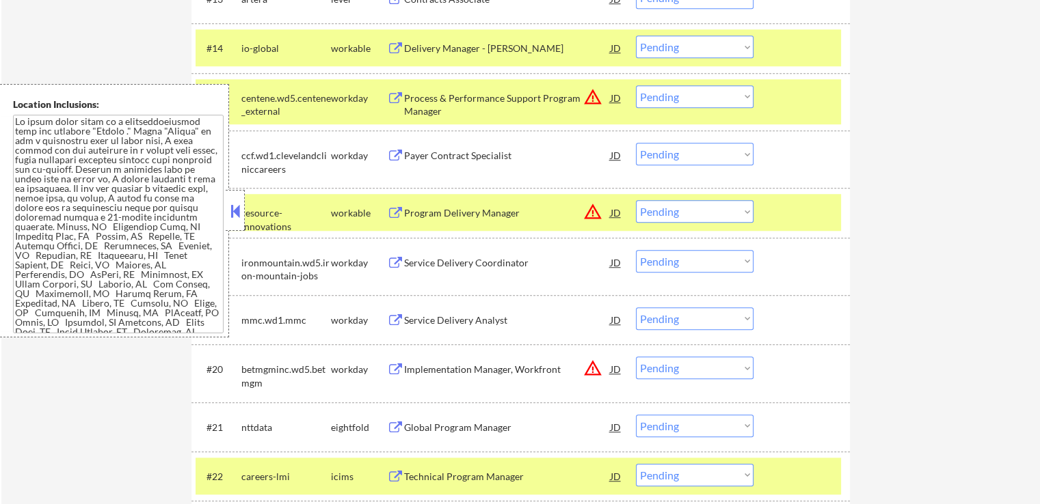
click at [385, 155] on div "workday" at bounding box center [359, 156] width 56 height 14
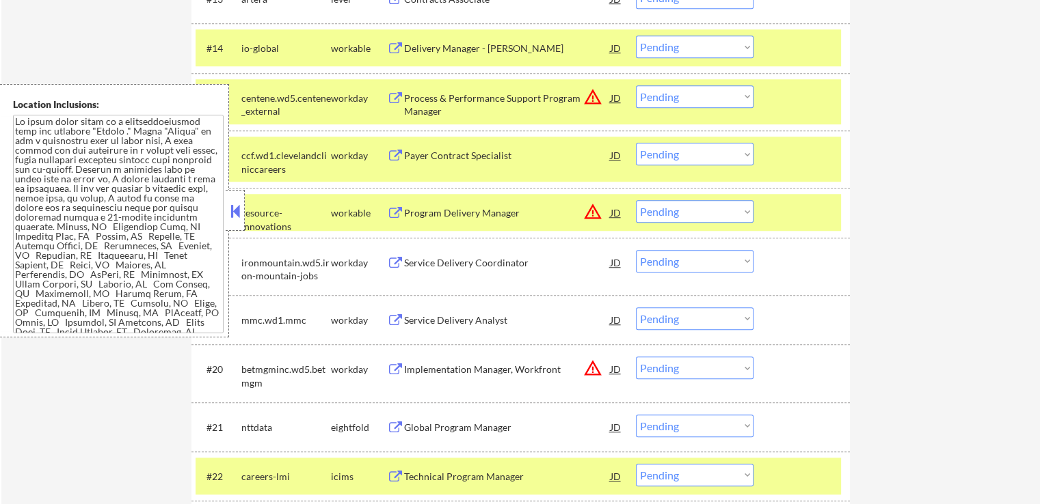
click at [395, 154] on button at bounding box center [395, 156] width 17 height 13
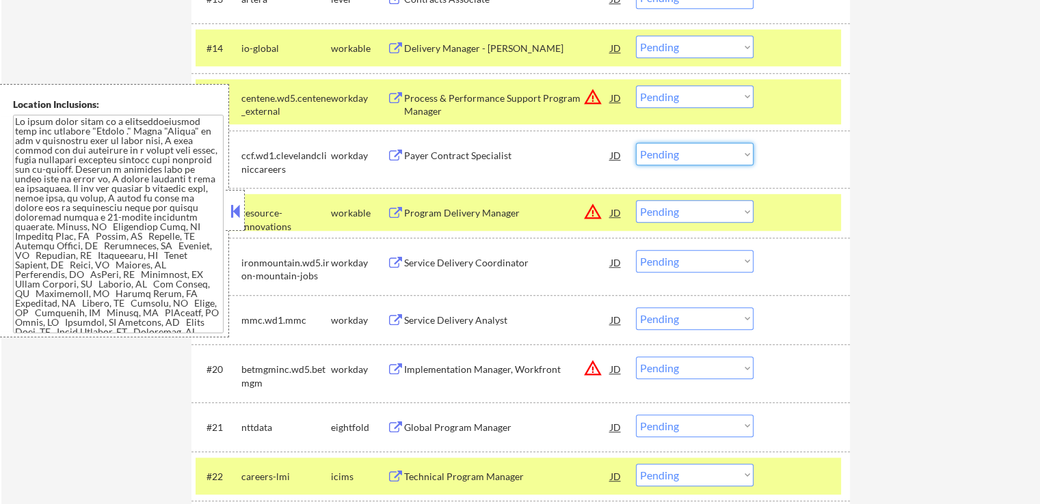
drag, startPoint x: 683, startPoint y: 157, endPoint x: 681, endPoint y: 165, distance: 7.6
click at [683, 157] on select "Choose an option... Pending Applied Excluded (Questions) Excluded (Expired) Exc…" at bounding box center [695, 154] width 118 height 23
click at [636, 143] on select "Choose an option... Pending Applied Excluded (Questions) Excluded (Expired) Exc…" at bounding box center [695, 154] width 118 height 23
click at [383, 258] on div "workday" at bounding box center [359, 263] width 56 height 14
select select ""pending""
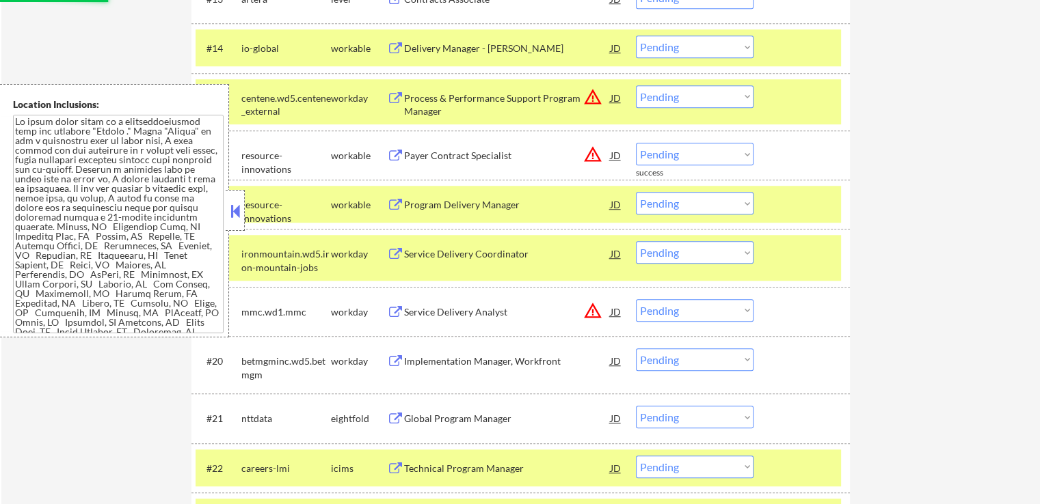
click at [402, 260] on button at bounding box center [395, 254] width 17 height 13
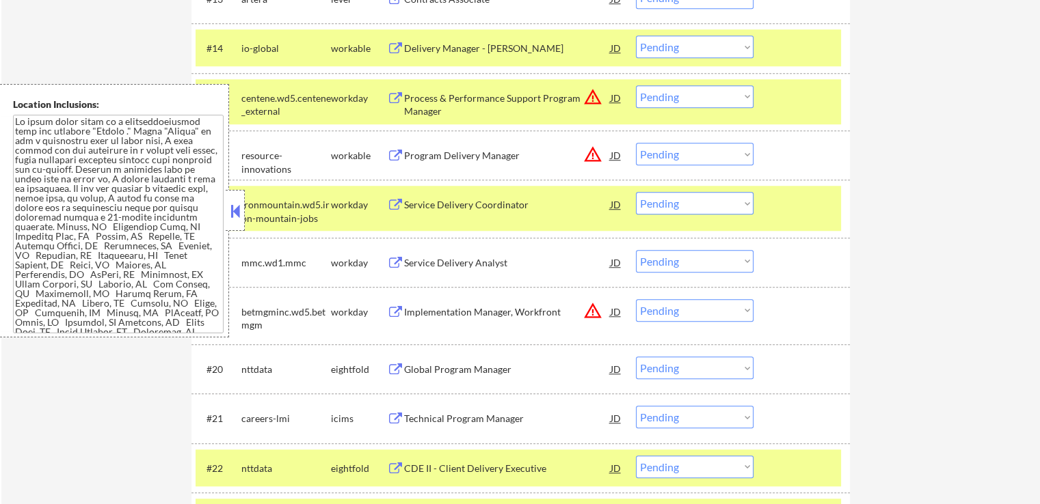
click at [681, 261] on select "Choose an option... Pending Applied Excluded (Questions) Excluded (Expired) Exc…" at bounding box center [695, 261] width 118 height 23
click at [636, 250] on select "Choose an option... Pending Applied Excluded (Questions) Excluded (Expired) Exc…" at bounding box center [695, 261] width 118 height 23
select select ""pending""
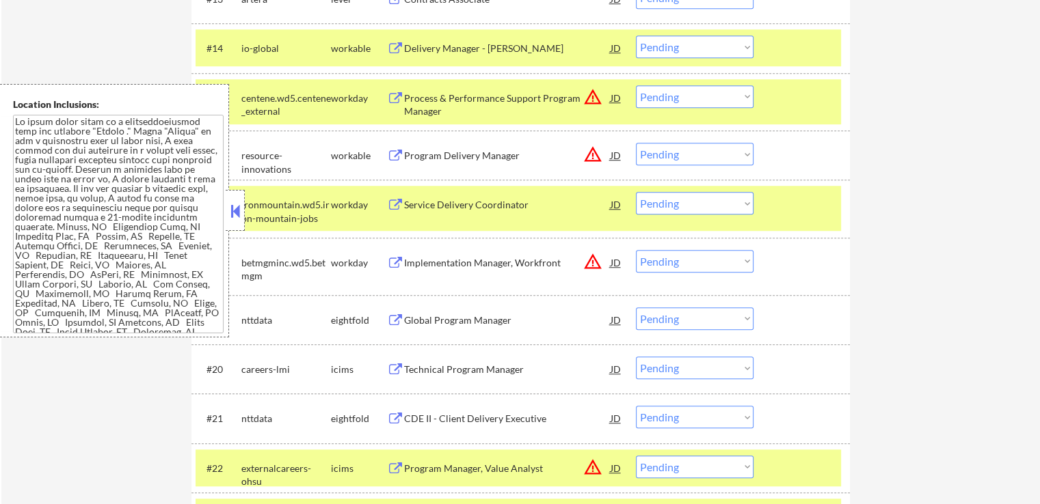
click at [394, 204] on button at bounding box center [395, 205] width 17 height 13
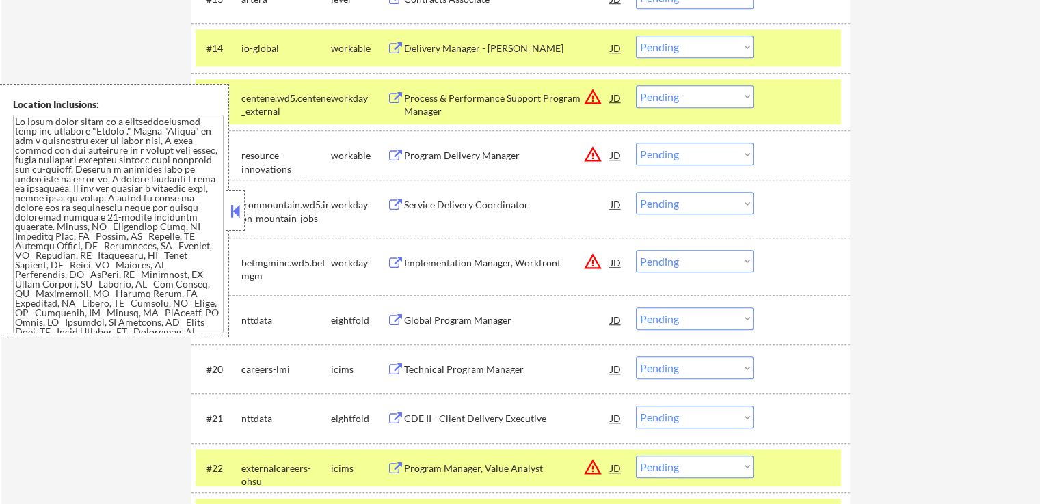
click at [696, 201] on select "Choose an option... Pending Applied Excluded (Questions) Excluded (Expired) Exc…" at bounding box center [695, 203] width 118 height 23
click at [636, 192] on select "Choose an option... Pending Applied Excluded (Questions) Excluded (Expired) Exc…" at bounding box center [695, 203] width 118 height 23
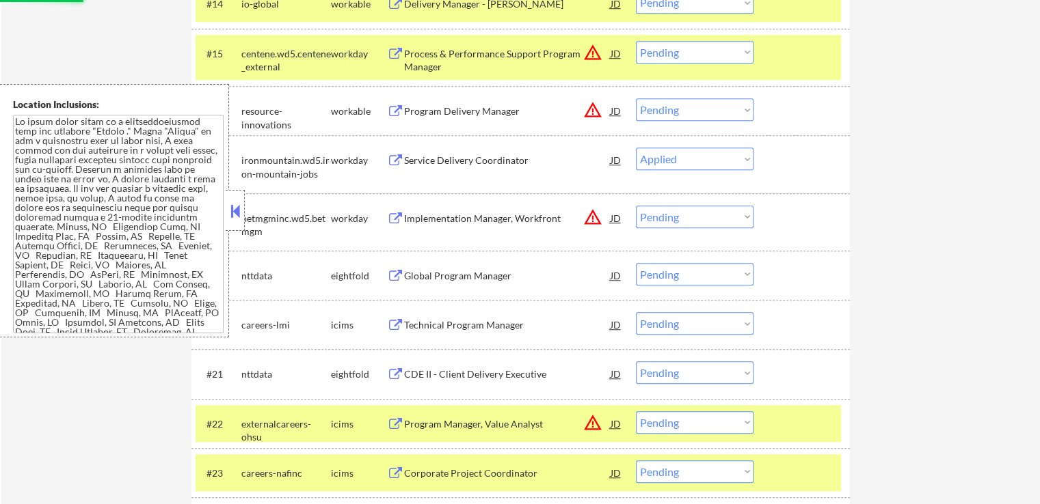
scroll to position [1162, 0]
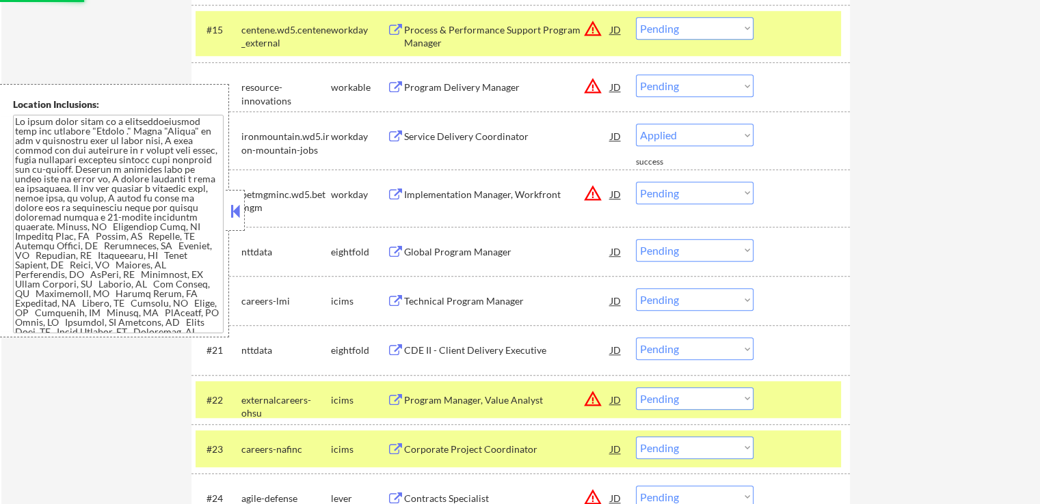
select select ""pending""
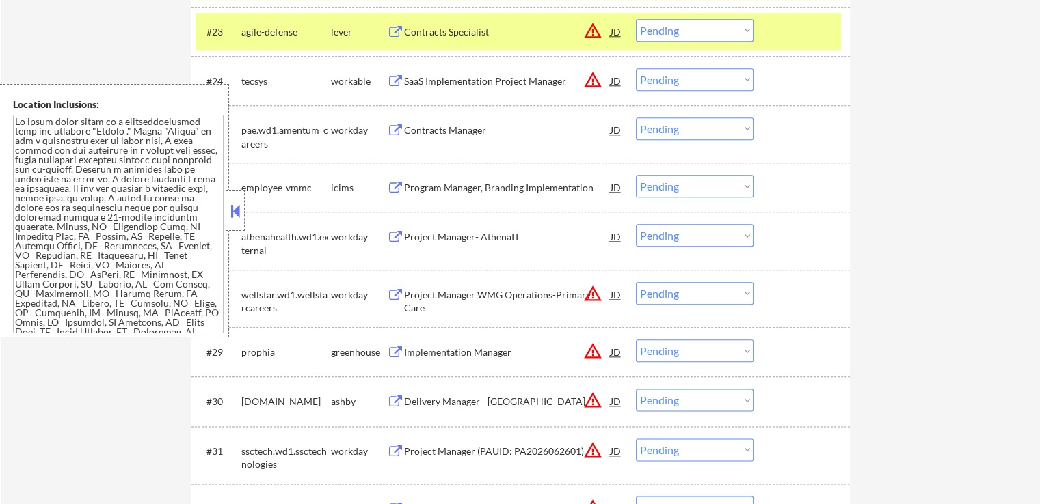
scroll to position [1572, 0]
click at [388, 129] on button at bounding box center [395, 130] width 17 height 13
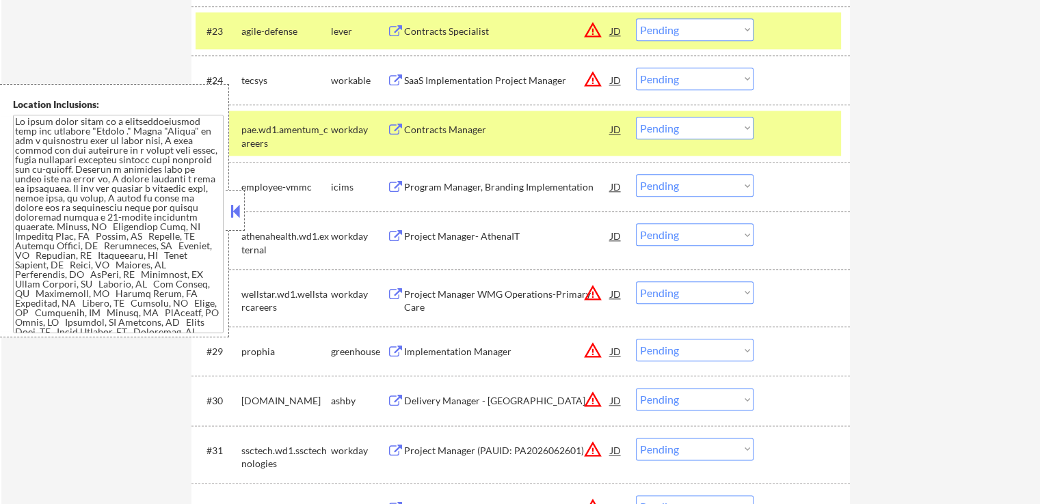
click at [692, 129] on select "Choose an option... Pending Applied Excluded (Questions) Excluded (Expired) Exc…" at bounding box center [695, 128] width 118 height 23
click at [636, 117] on select "Choose an option... Pending Applied Excluded (Questions) Excluded (Expired) Exc…" at bounding box center [695, 128] width 118 height 23
select select ""pending""
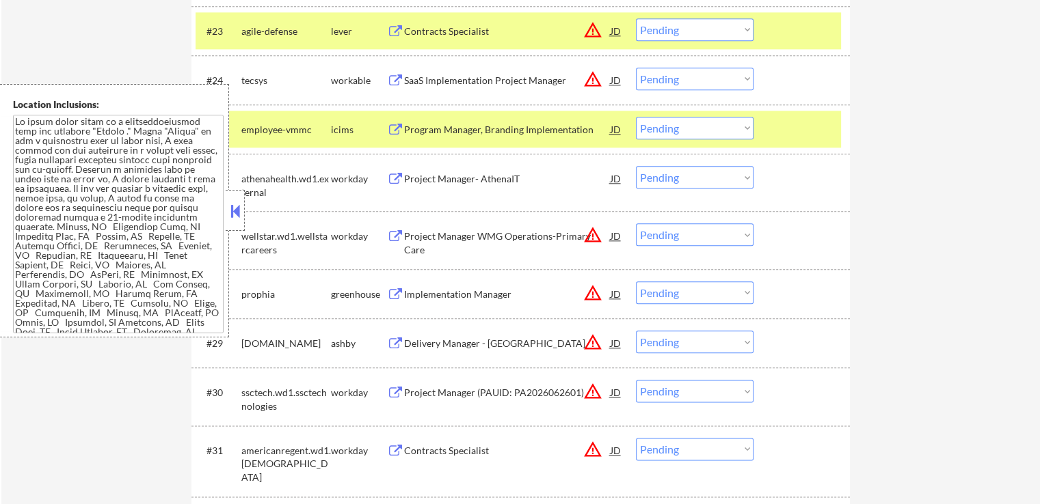
click at [397, 176] on button at bounding box center [395, 179] width 17 height 13
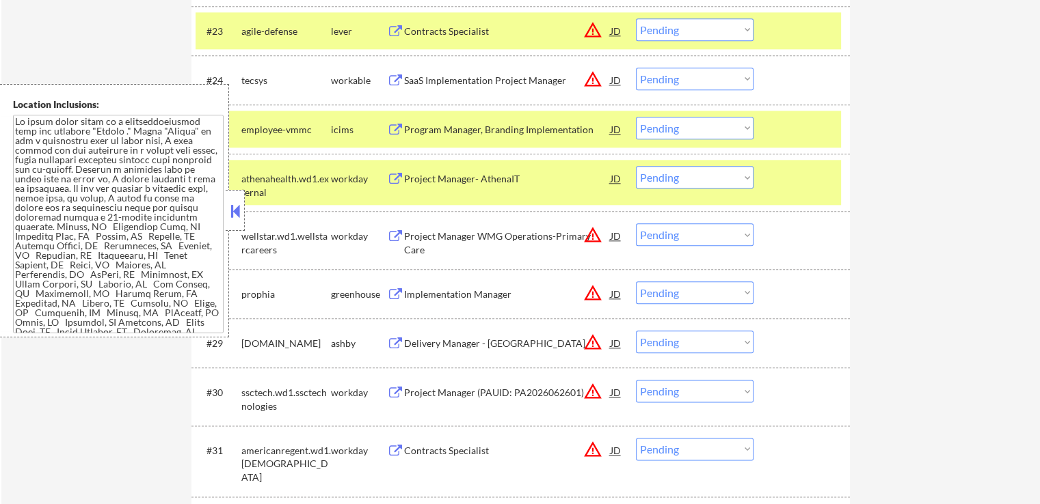
click at [694, 174] on select "Choose an option... Pending Applied Excluded (Questions) Excluded (Expired) Exc…" at bounding box center [695, 177] width 118 height 23
click at [636, 166] on select "Choose an option... Pending Applied Excluded (Questions) Excluded (Expired) Exc…" at bounding box center [695, 177] width 118 height 23
select select ""pending""
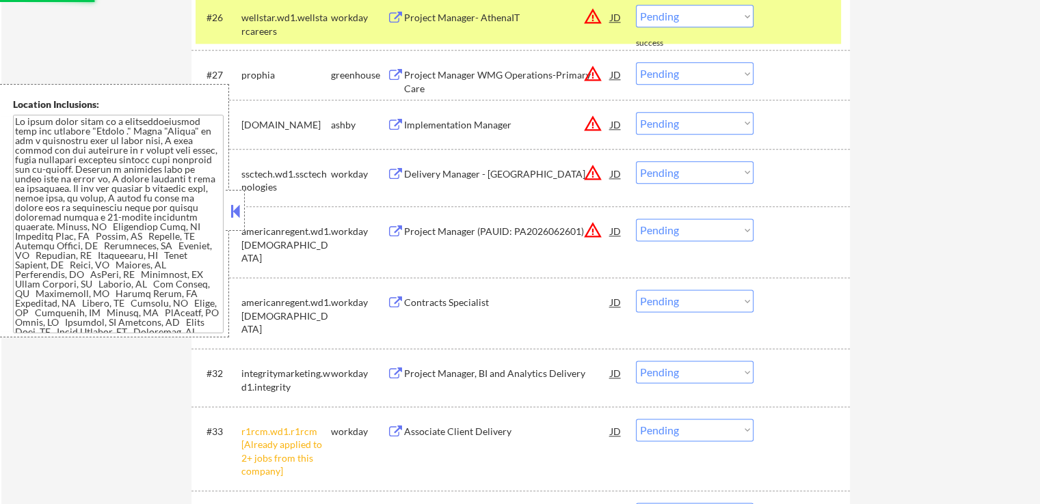
scroll to position [1777, 0]
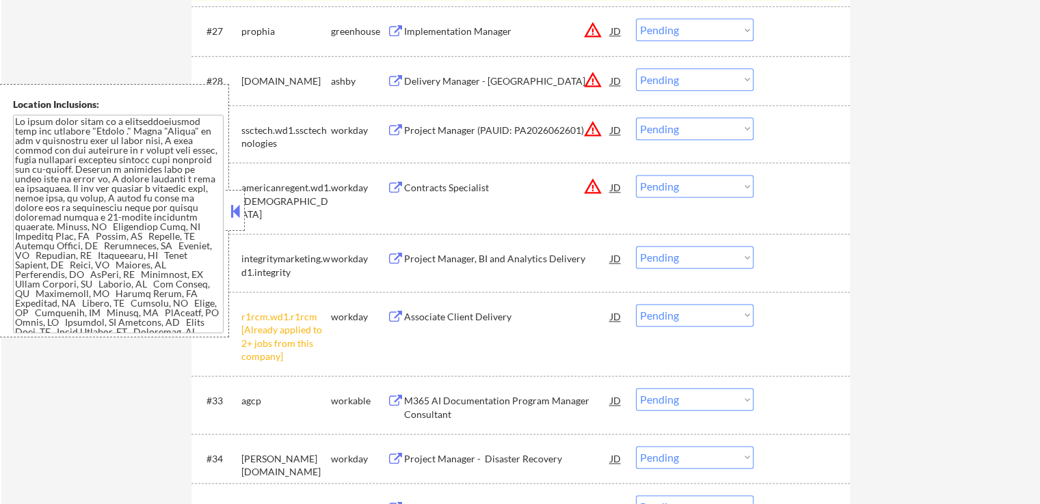
click at [683, 314] on select "Choose an option... Pending Applied Excluded (Questions) Excluded (Expired) Exc…" at bounding box center [695, 315] width 118 height 23
click at [636, 304] on select "Choose an option... Pending Applied Excluded (Questions) Excluded (Expired) Exc…" at bounding box center [695, 315] width 118 height 23
select select ""pending""
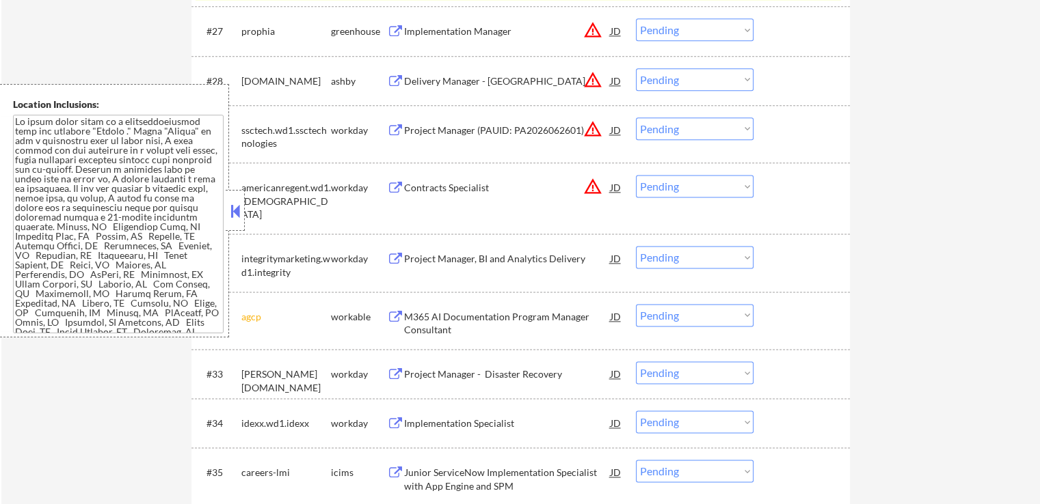
click at [392, 255] on button at bounding box center [395, 259] width 17 height 13
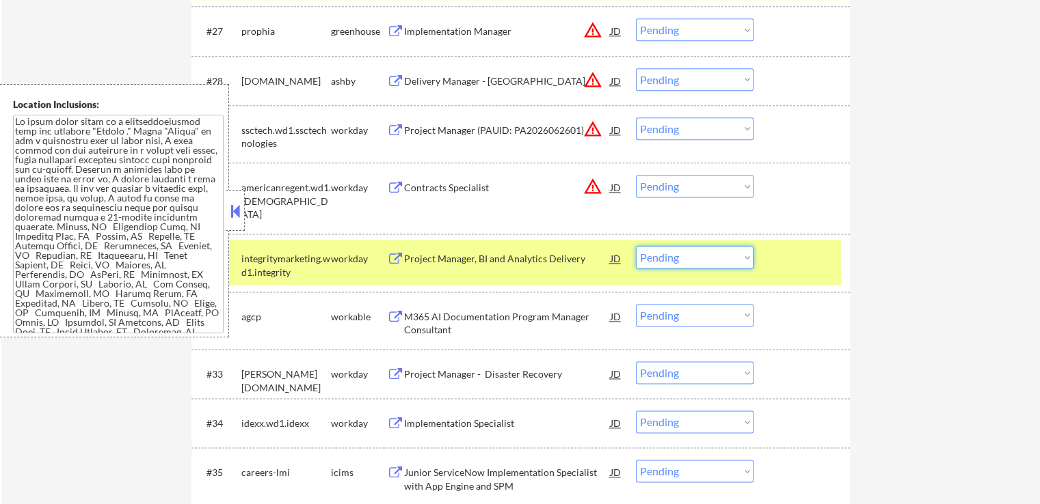
click at [716, 262] on select "Choose an option... Pending Applied Excluded (Questions) Excluded (Expired) Exc…" at bounding box center [695, 257] width 118 height 23
click at [636, 246] on select "Choose an option... Pending Applied Excluded (Questions) Excluded (Expired) Exc…" at bounding box center [695, 257] width 118 height 23
click at [394, 312] on button at bounding box center [395, 317] width 17 height 13
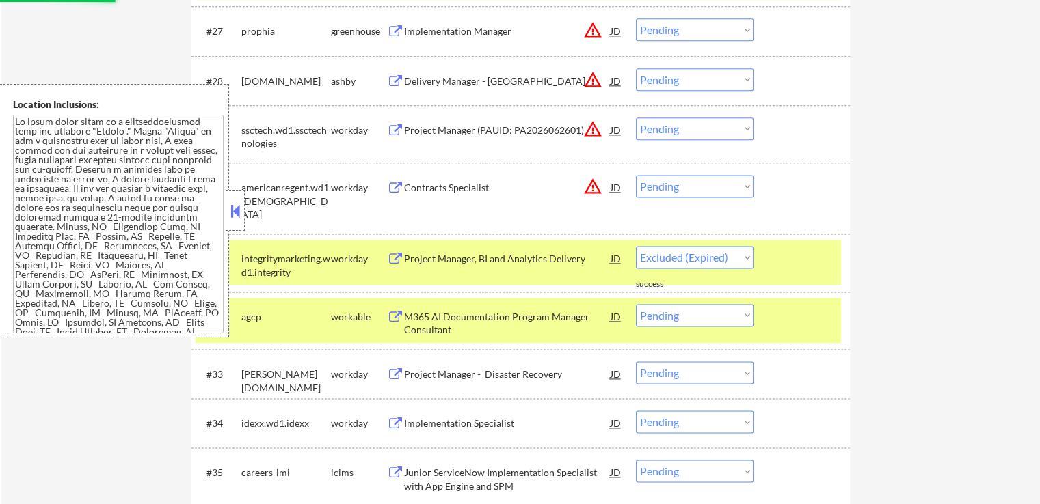
select select ""pending""
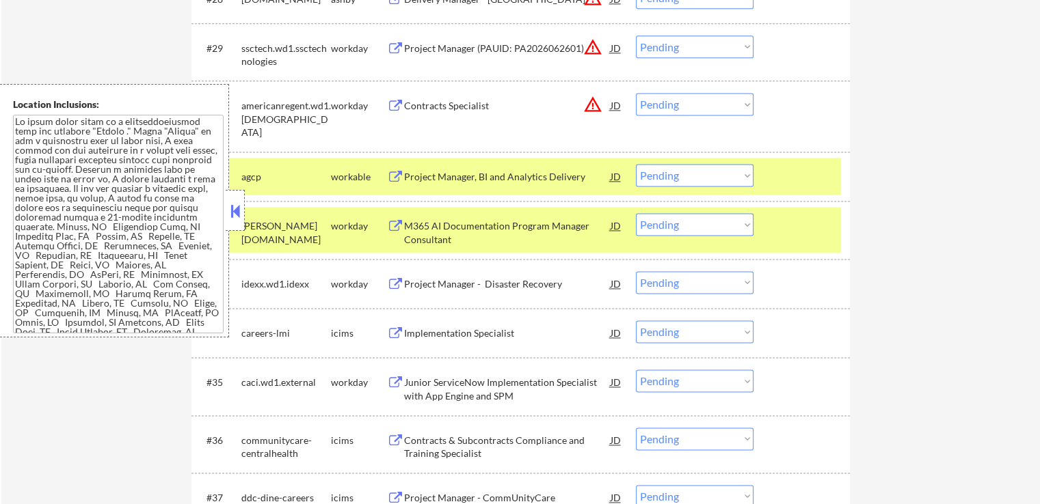
scroll to position [1914, 0]
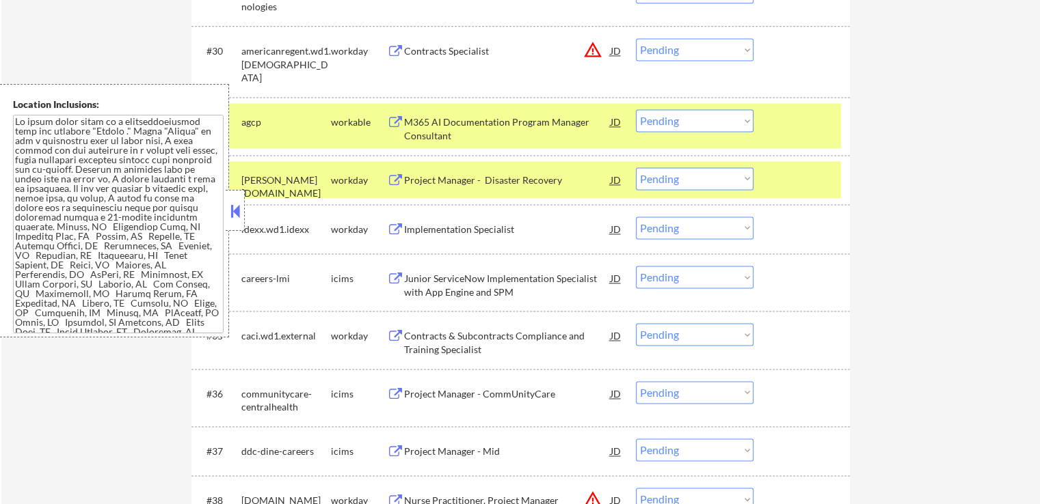
click at [397, 225] on button at bounding box center [395, 229] width 17 height 13
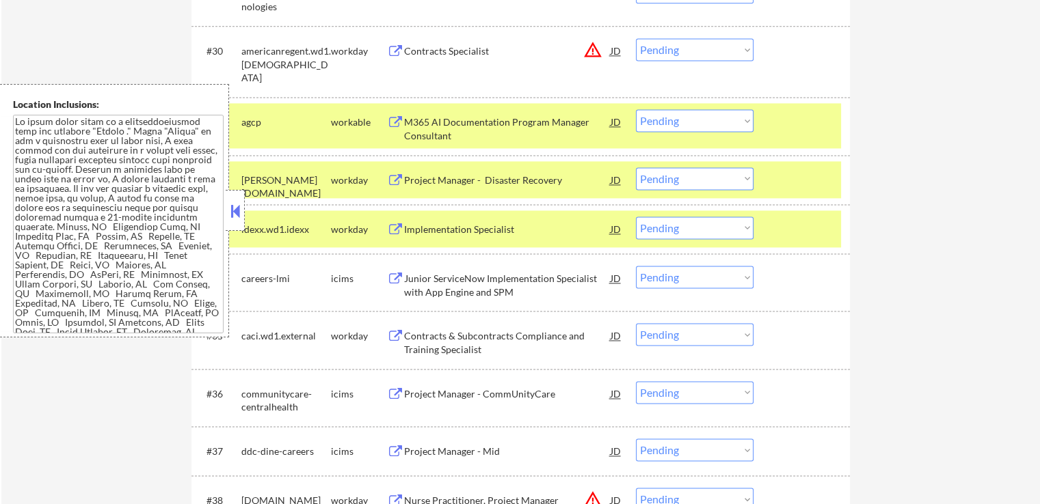
click at [699, 232] on select "Choose an option... Pending Applied Excluded (Questions) Excluded (Expired) Exc…" at bounding box center [695, 228] width 118 height 23
click at [636, 217] on select "Choose an option... Pending Applied Excluded (Questions) Excluded (Expired) Exc…" at bounding box center [695, 228] width 118 height 23
select select ""pending""
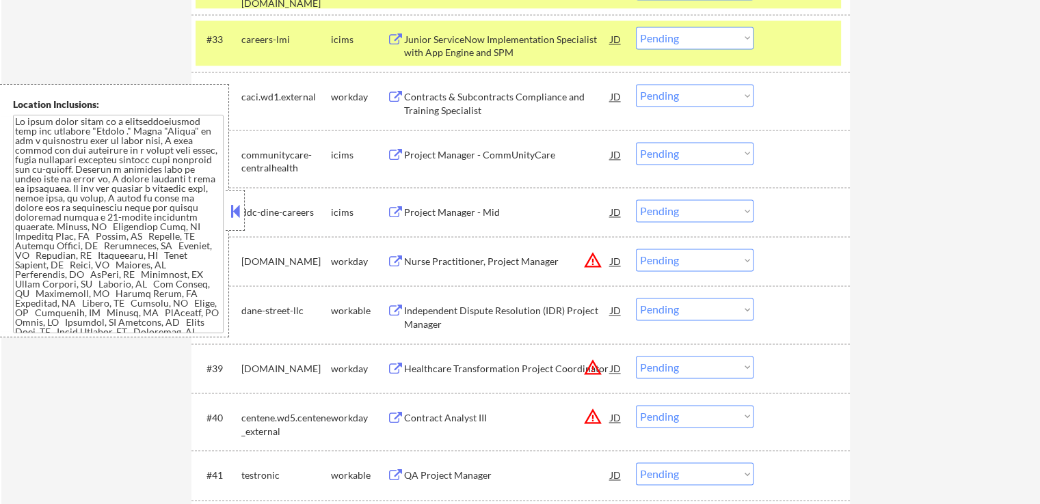
scroll to position [2187, 0]
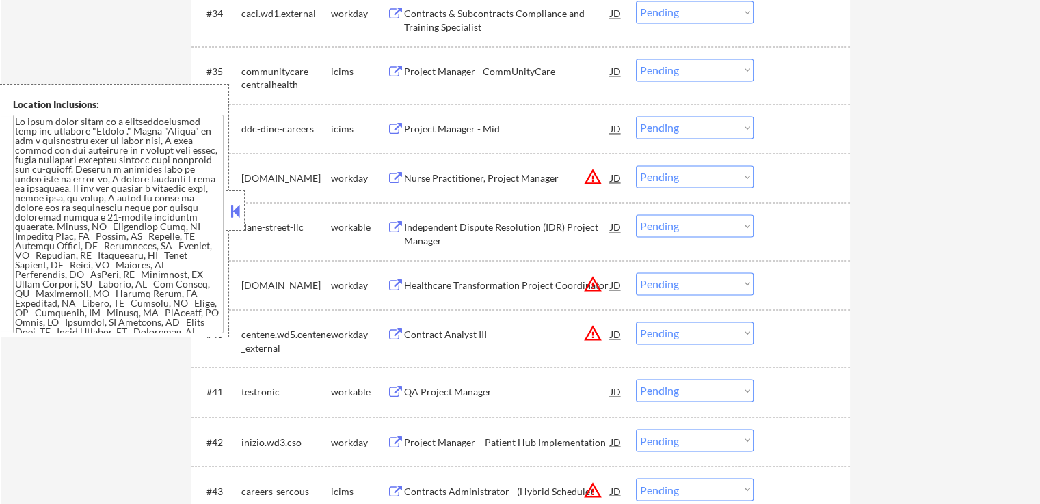
click at [393, 228] on button at bounding box center [395, 227] width 17 height 13
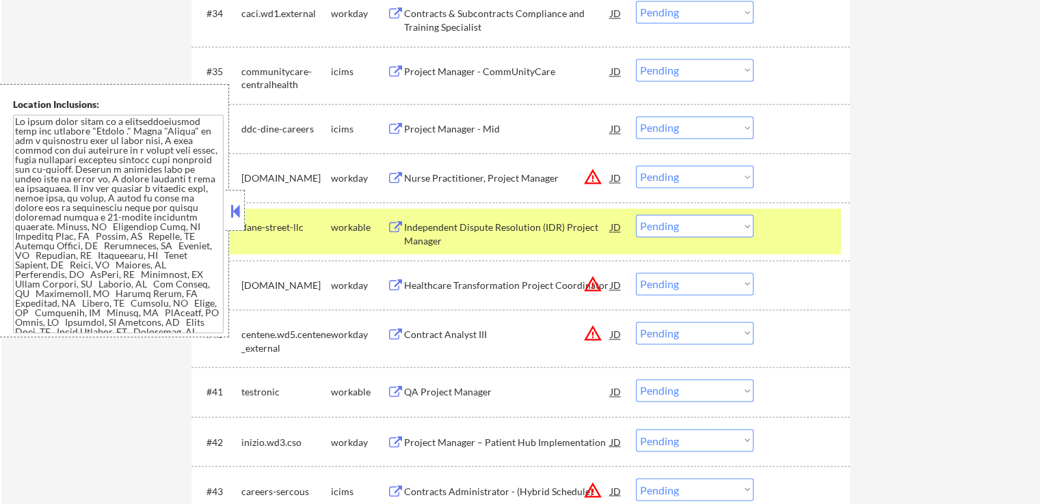
click at [394, 389] on button at bounding box center [395, 392] width 17 height 13
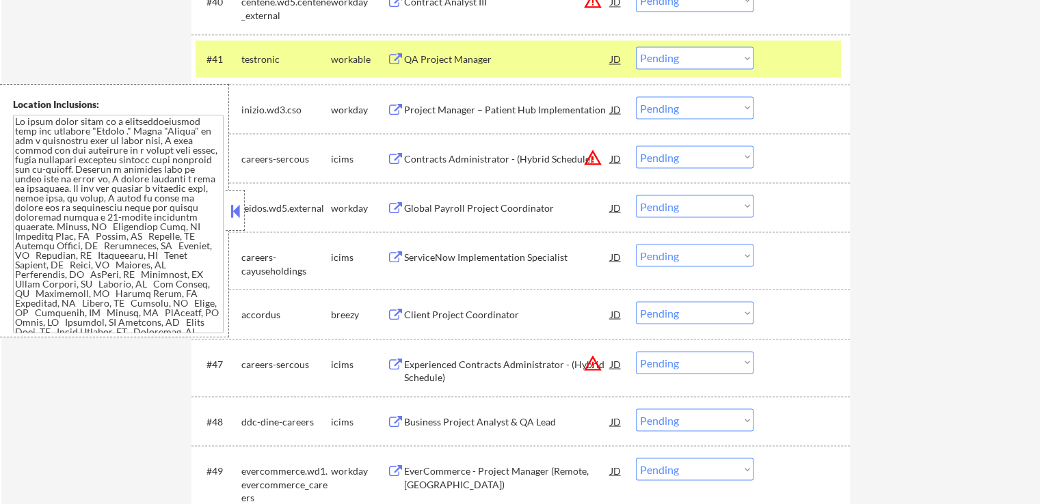
scroll to position [2529, 0]
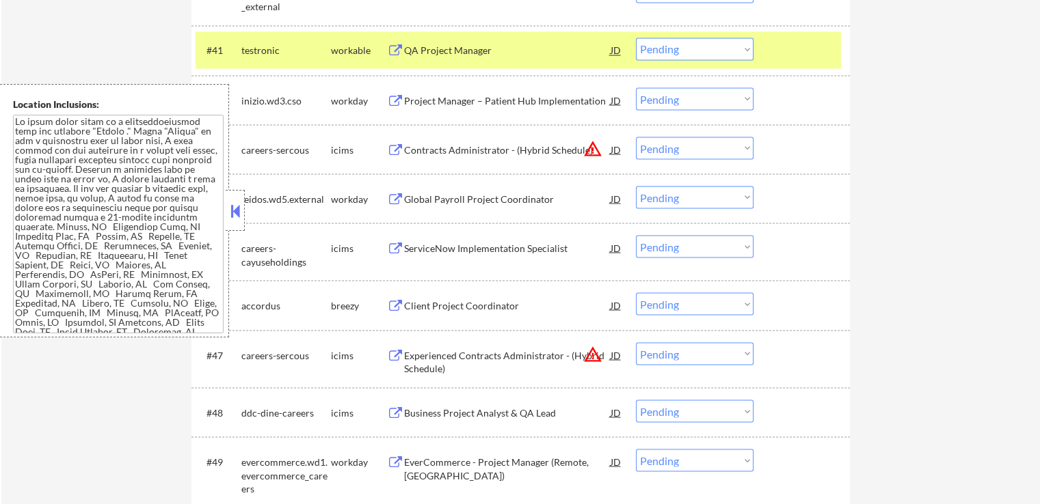
click at [391, 198] on button at bounding box center [395, 199] width 17 height 13
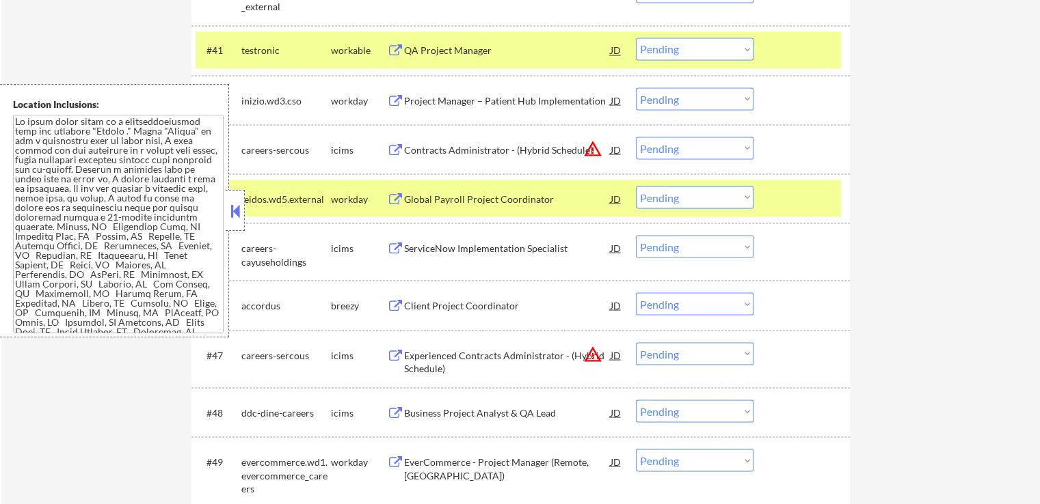
click at [697, 198] on select "Choose an option... Pending Applied Excluded (Questions) Excluded (Expired) Exc…" at bounding box center [695, 197] width 118 height 23
click at [636, 186] on select "Choose an option... Pending Applied Excluded (Questions) Excluded (Expired) Exc…" at bounding box center [695, 197] width 118 height 23
select select ""pending""
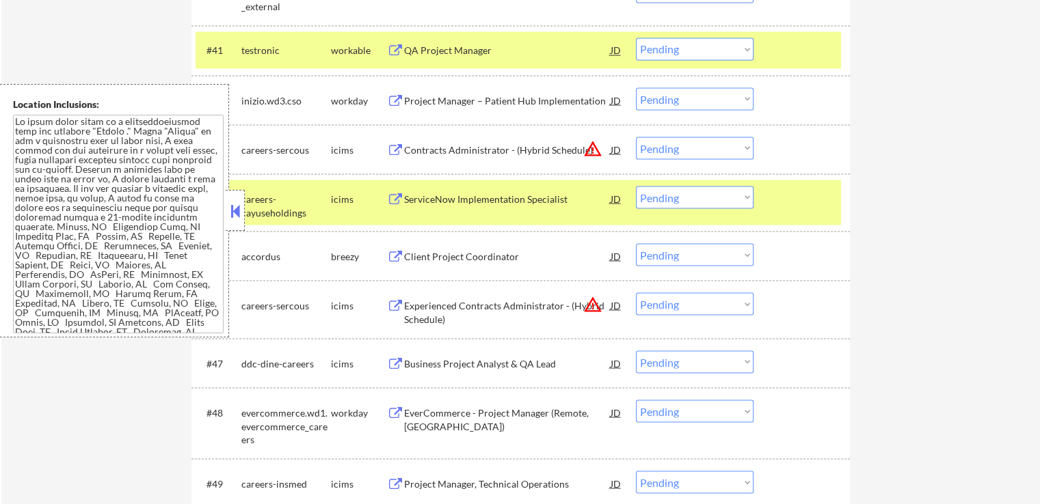
click at [390, 411] on button at bounding box center [395, 413] width 17 height 13
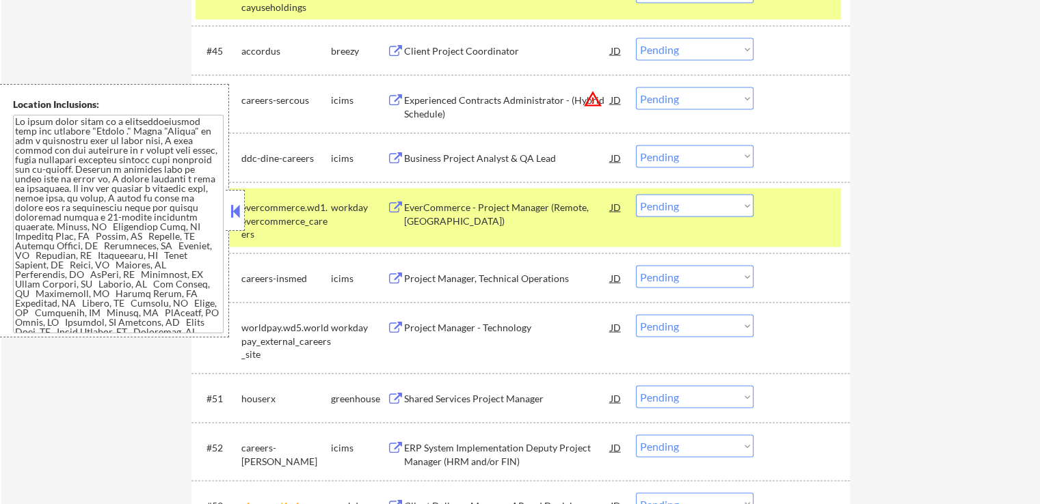
scroll to position [2802, 0]
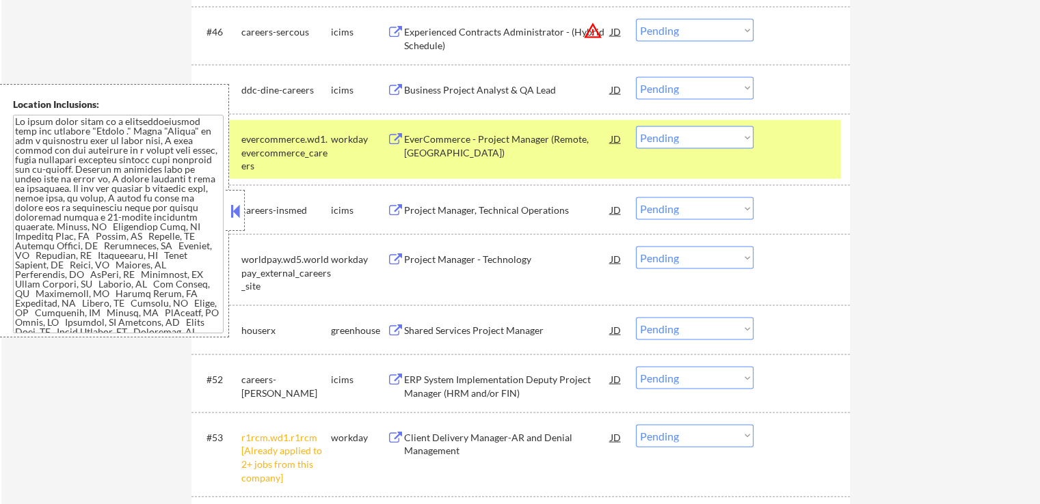
click at [391, 263] on button at bounding box center [395, 260] width 17 height 13
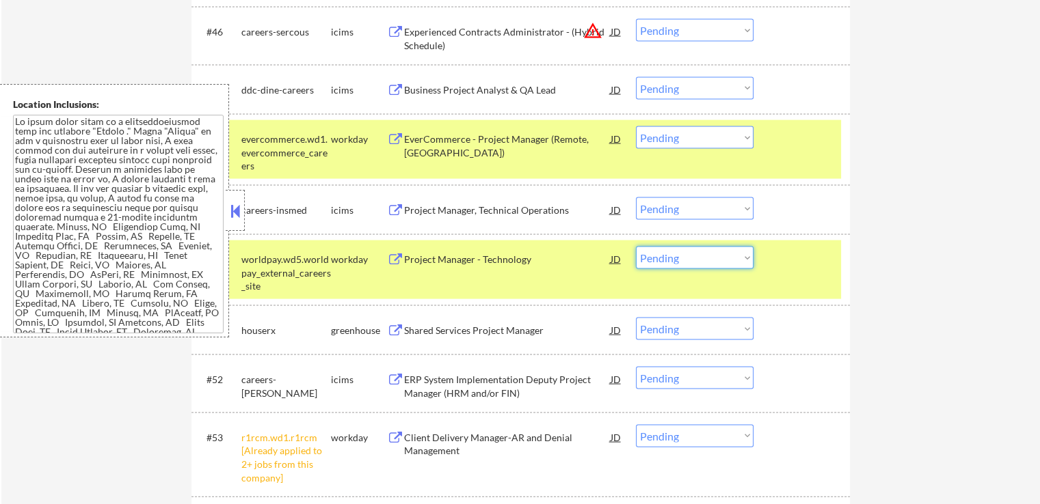
click at [711, 258] on select "Choose an option... Pending Applied Excluded (Questions) Excluded (Expired) Exc…" at bounding box center [695, 258] width 118 height 23
click at [636, 247] on select "Choose an option... Pending Applied Excluded (Questions) Excluded (Expired) Exc…" at bounding box center [695, 258] width 118 height 23
select select ""pending""
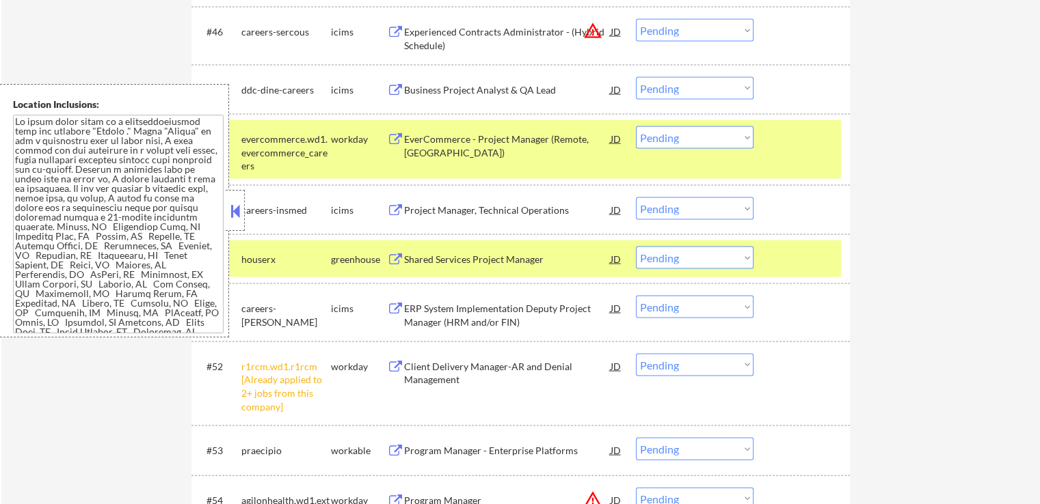
scroll to position [2871, 0]
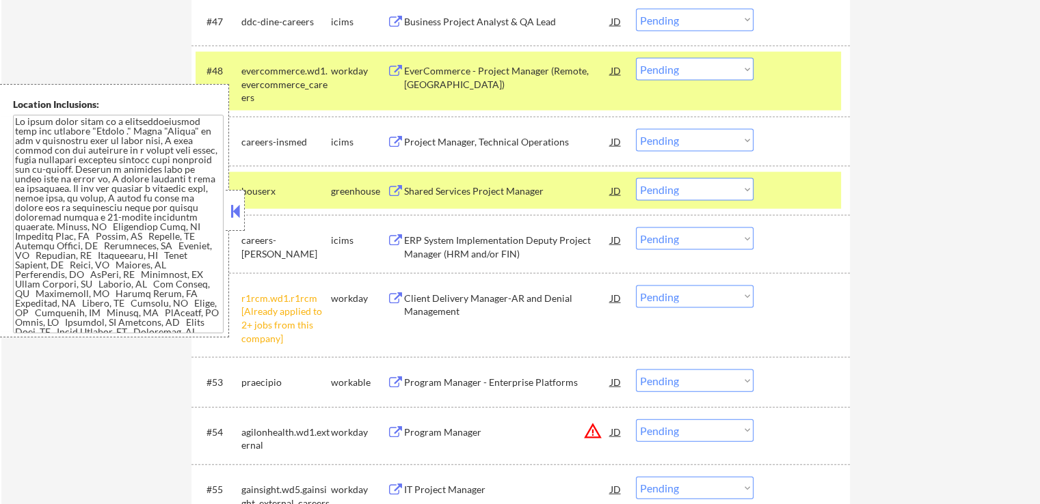
click at [673, 297] on select "Choose an option... Pending Applied Excluded (Questions) Excluded (Expired) Exc…" at bounding box center [695, 297] width 118 height 23
click at [636, 286] on select "Choose an option... Pending Applied Excluded (Questions) Excluded (Expired) Exc…" at bounding box center [695, 297] width 118 height 23
select select ""pending""
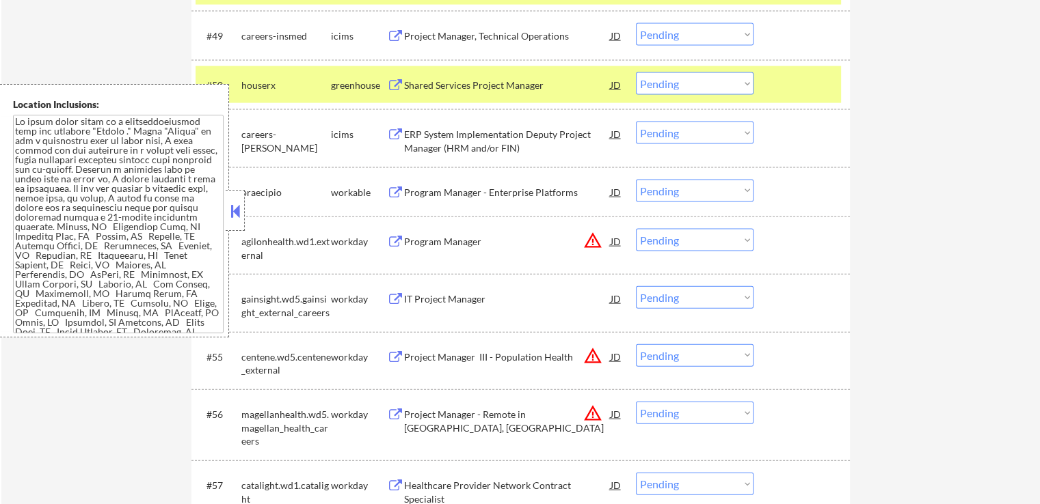
scroll to position [3007, 0]
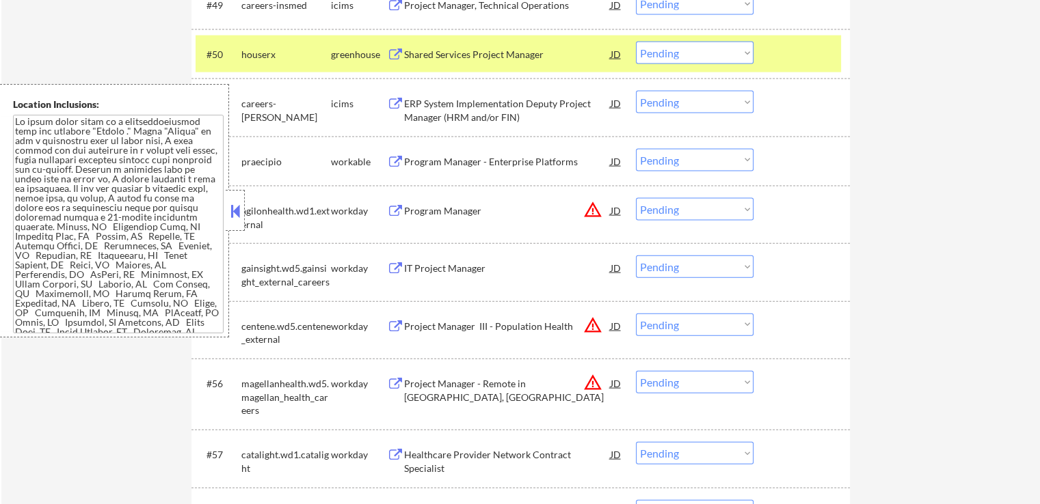
click at [392, 266] on button at bounding box center [395, 268] width 17 height 13
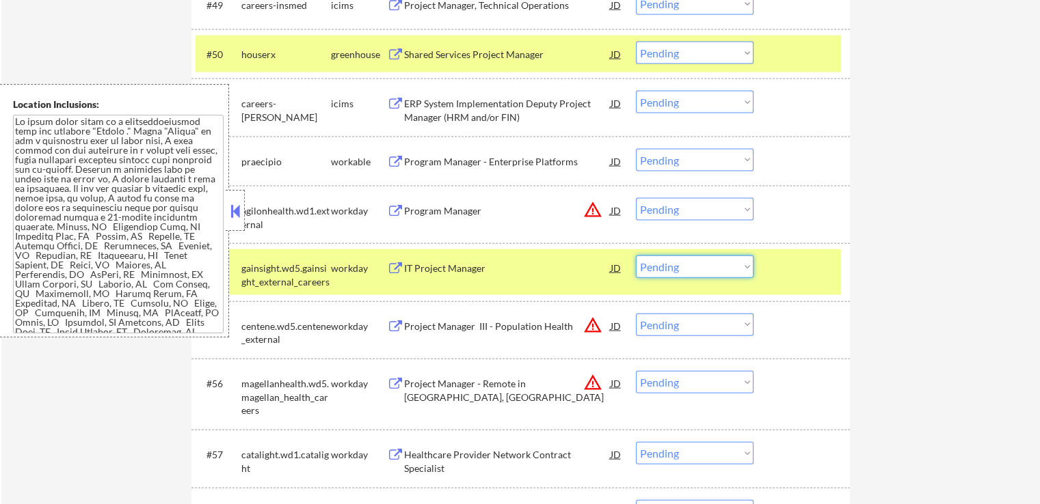
click at [678, 269] on select "Choose an option... Pending Applied Excluded (Questions) Excluded (Expired) Exc…" at bounding box center [695, 267] width 118 height 23
click at [636, 256] on select "Choose an option... Pending Applied Excluded (Questions) Excluded (Expired) Exc…" at bounding box center [695, 267] width 118 height 23
select select ""pending""
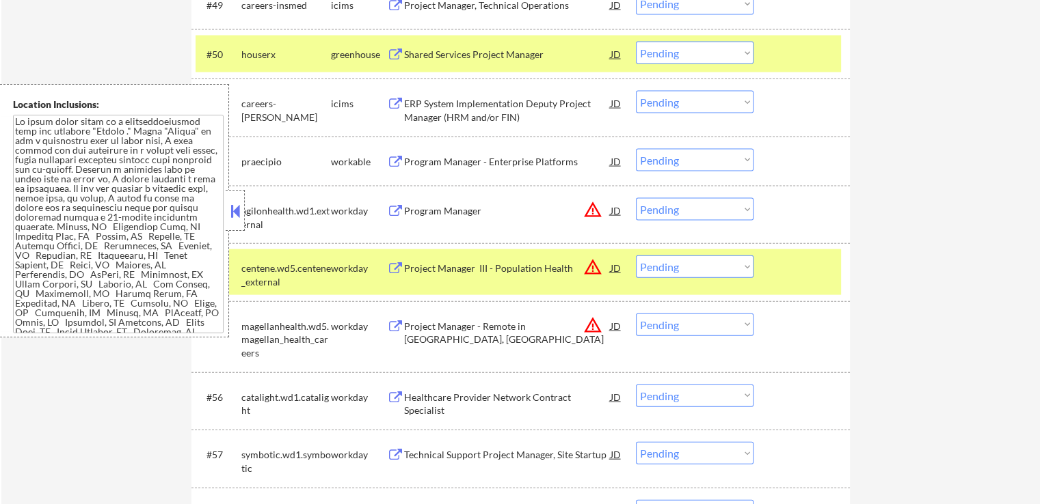
click at [832, 245] on div "#54 centene.wd5.centene_external workday Project Manager III - Population Healt…" at bounding box center [520, 271] width 658 height 57
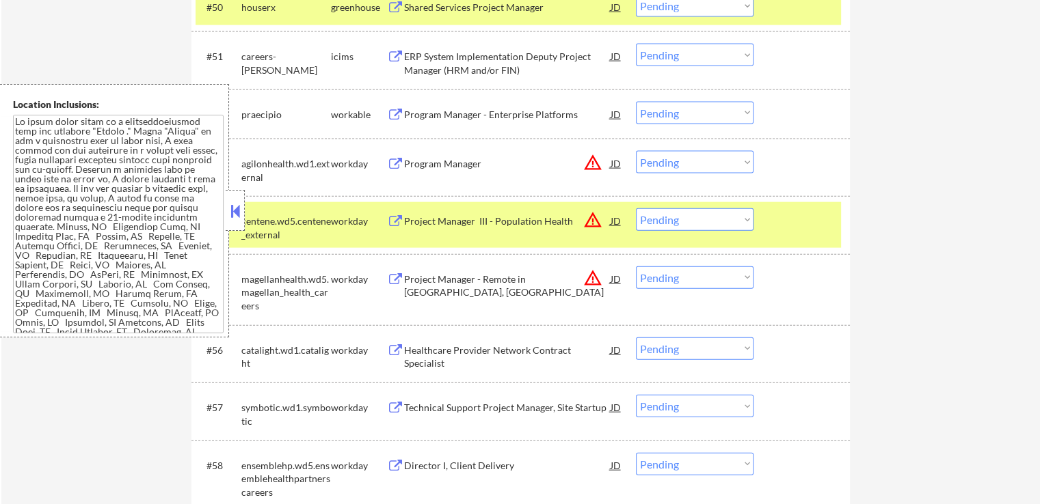
scroll to position [3076, 0]
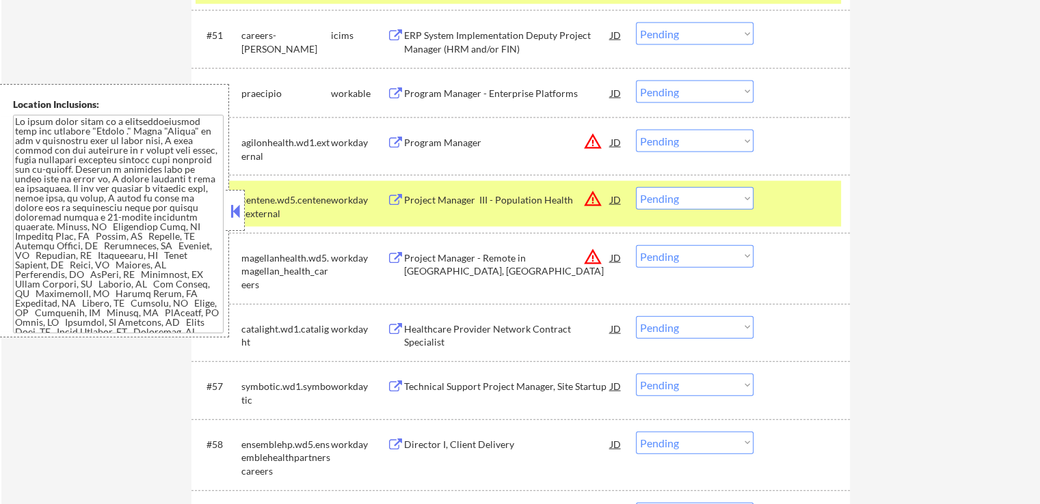
click at [390, 326] on button at bounding box center [395, 329] width 17 height 13
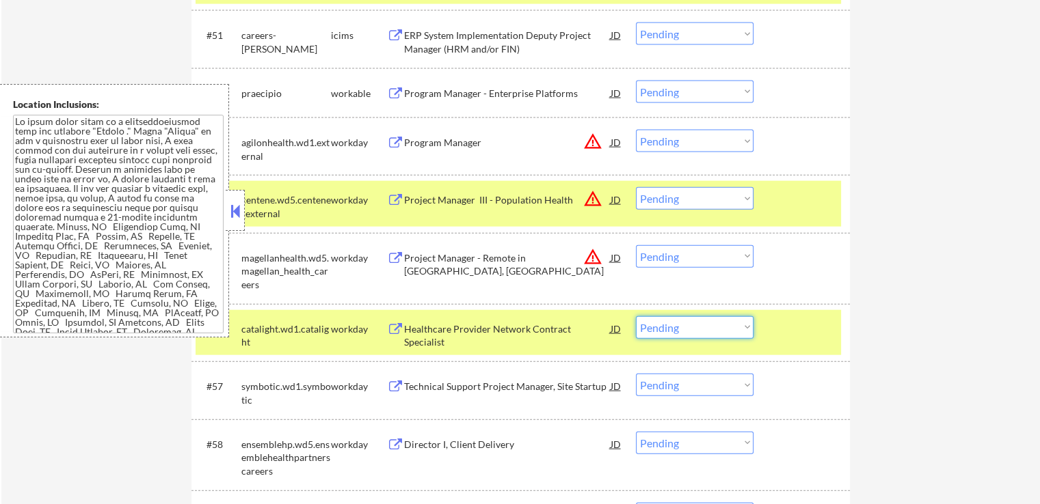
click at [683, 331] on select "Choose an option... Pending Applied Excluded (Questions) Excluded (Expired) Exc…" at bounding box center [695, 327] width 118 height 23
click at [636, 316] on select "Choose an option... Pending Applied Excluded (Questions) Excluded (Expired) Exc…" at bounding box center [695, 327] width 118 height 23
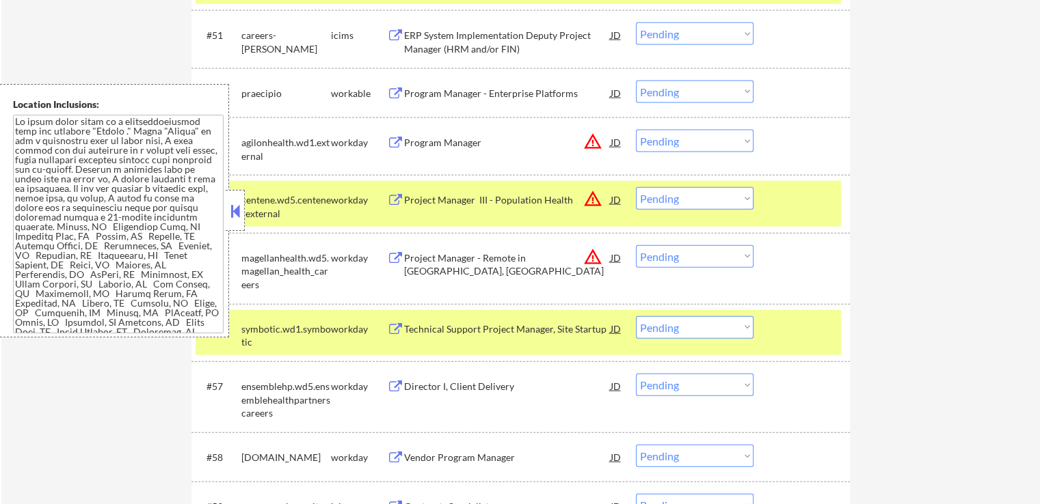
click at [394, 329] on button at bounding box center [395, 329] width 17 height 13
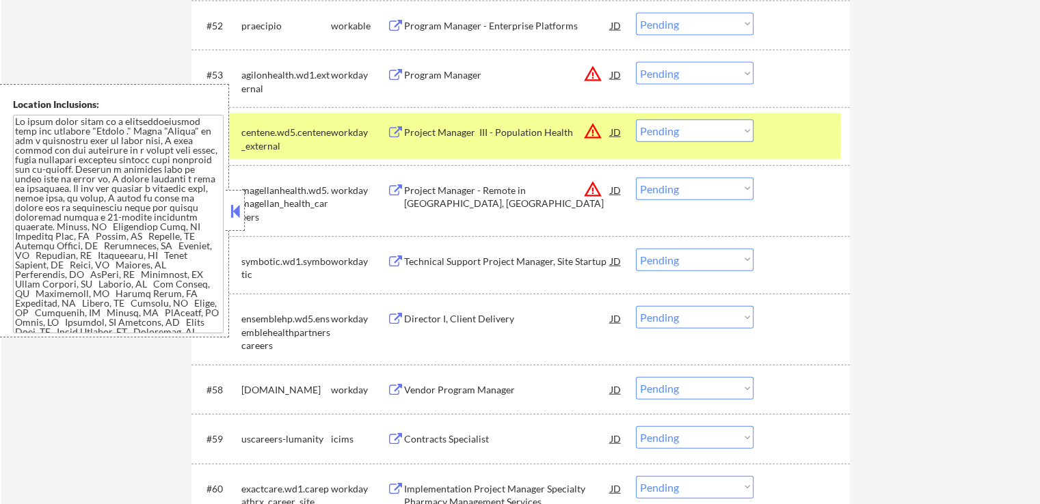
scroll to position [3144, 0]
click at [679, 260] on select "Choose an option... Pending Applied Excluded (Questions) Excluded (Expired) Exc…" at bounding box center [695, 259] width 118 height 23
click at [636, 248] on select "Choose an option... Pending Applied Excluded (Questions) Excluded (Expired) Exc…" at bounding box center [695, 259] width 118 height 23
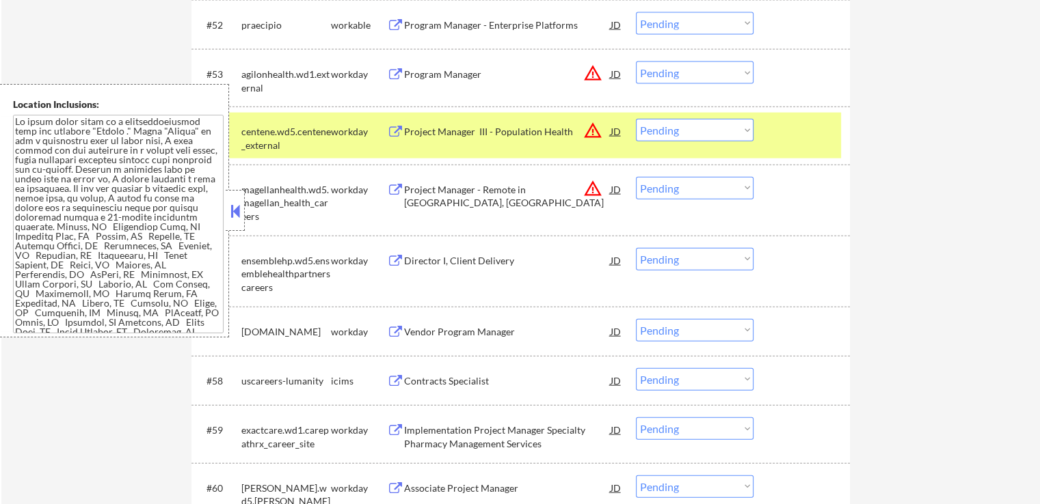
click at [394, 259] on button at bounding box center [395, 261] width 17 height 13
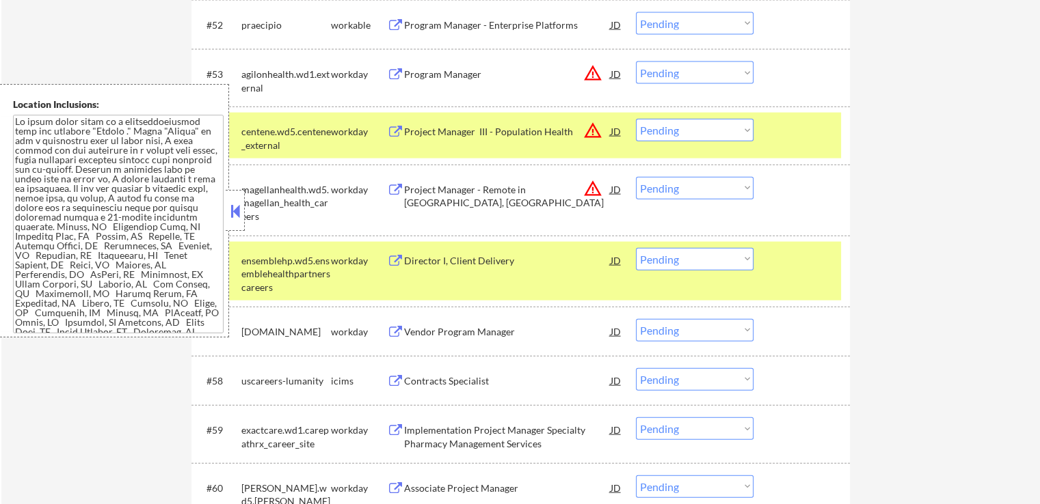
click at [703, 258] on select "Choose an option... Pending Applied Excluded (Questions) Excluded (Expired) Exc…" at bounding box center [695, 259] width 118 height 23
click at [636, 248] on select "Choose an option... Pending Applied Excluded (Questions) Excluded (Expired) Exc…" at bounding box center [695, 259] width 118 height 23
select select ""pending""
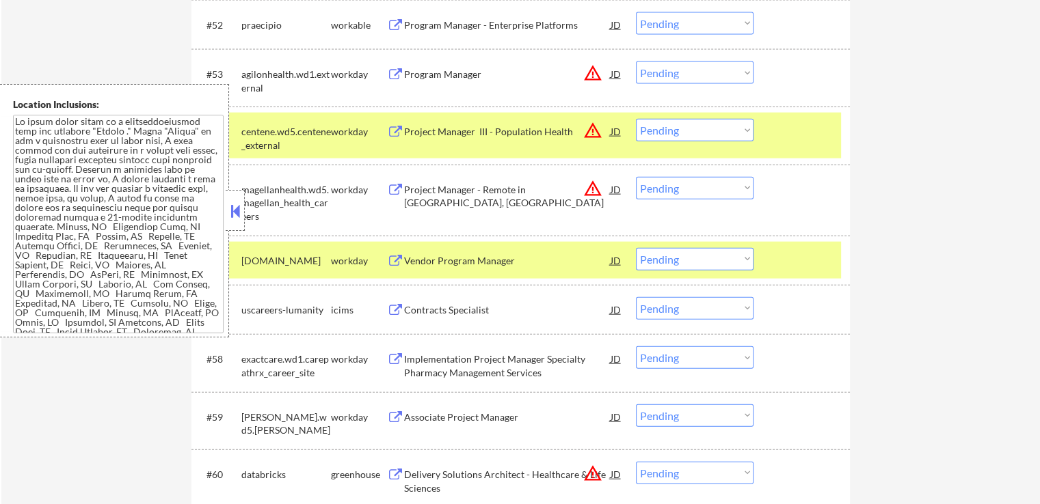
click at [394, 258] on button at bounding box center [395, 261] width 17 height 13
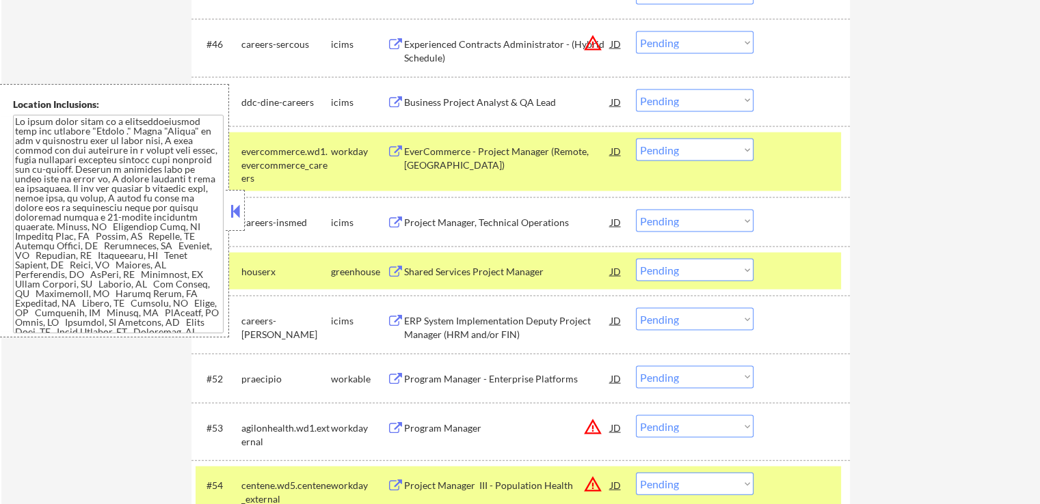
scroll to position [2871, 0]
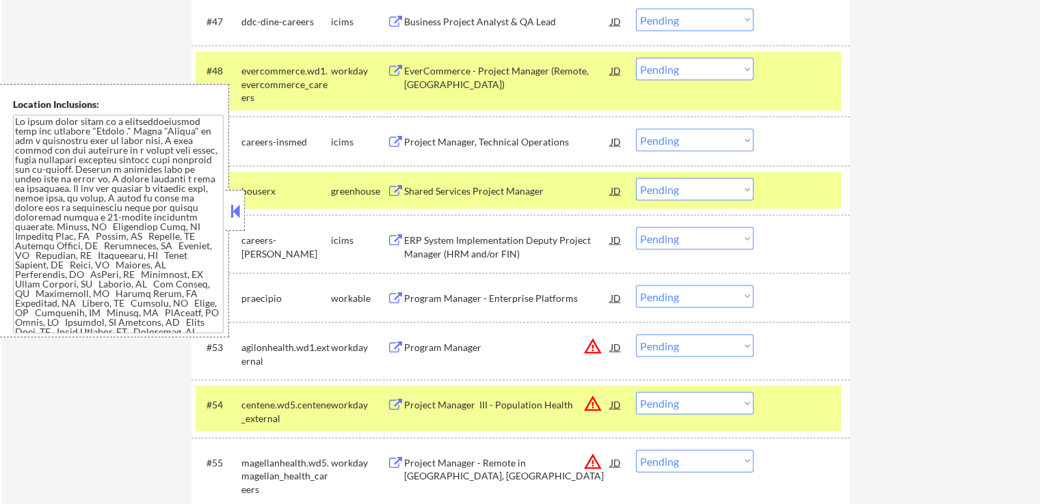
click at [398, 296] on button at bounding box center [395, 299] width 17 height 13
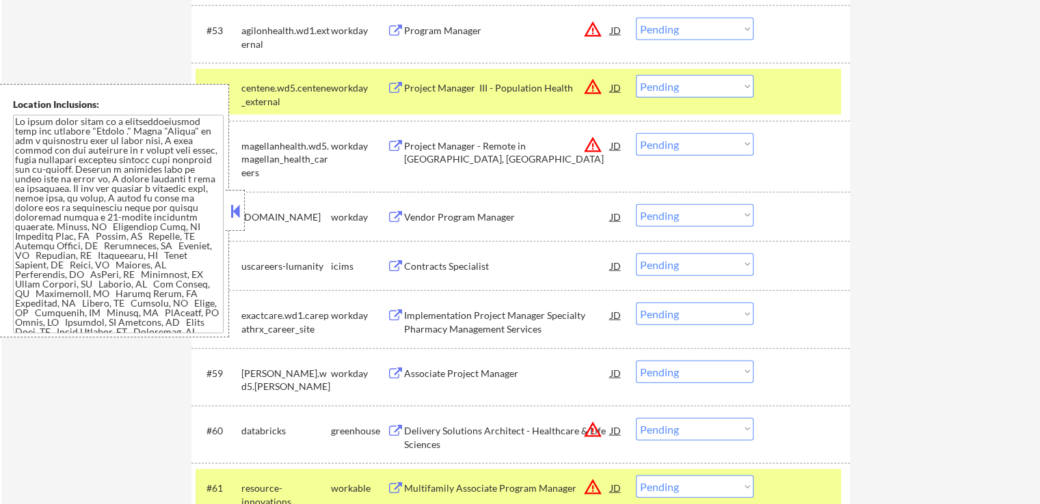
scroll to position [3212, 0]
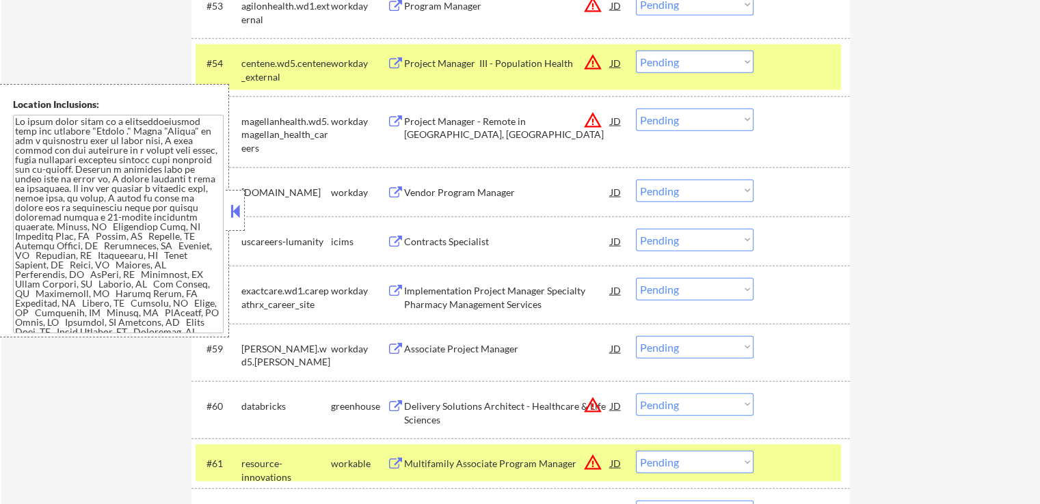
click at [392, 293] on button at bounding box center [395, 291] width 17 height 13
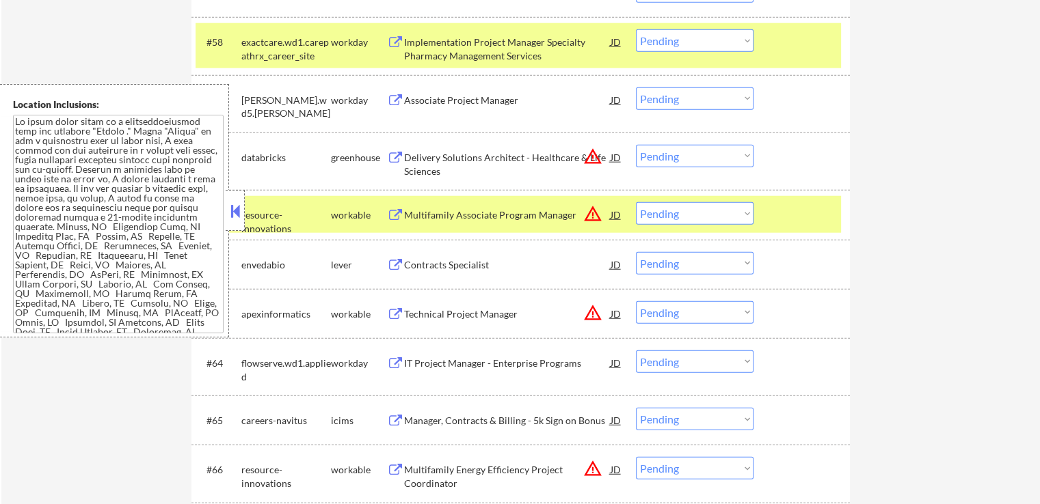
scroll to position [3486, 0]
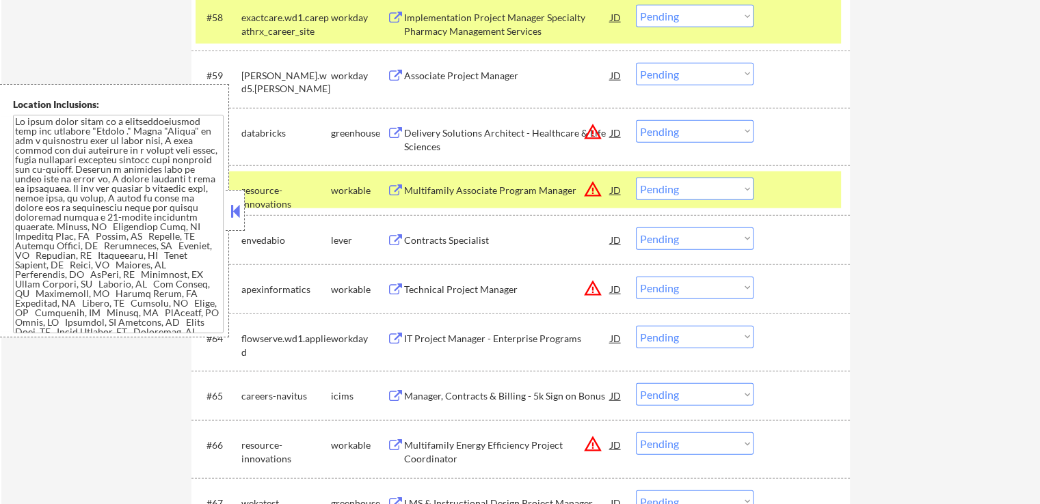
click at [388, 334] on button at bounding box center [395, 339] width 17 height 13
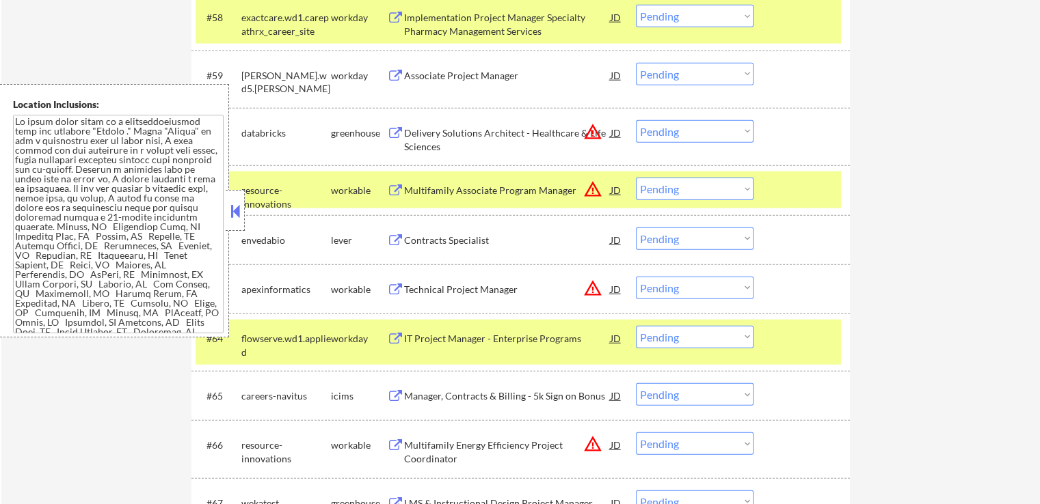
click at [668, 335] on select "Choose an option... Pending Applied Excluded (Questions) Excluded (Expired) Exc…" at bounding box center [695, 337] width 118 height 23
click at [636, 326] on select "Choose an option... Pending Applied Excluded (Questions) Excluded (Expired) Exc…" at bounding box center [695, 337] width 118 height 23
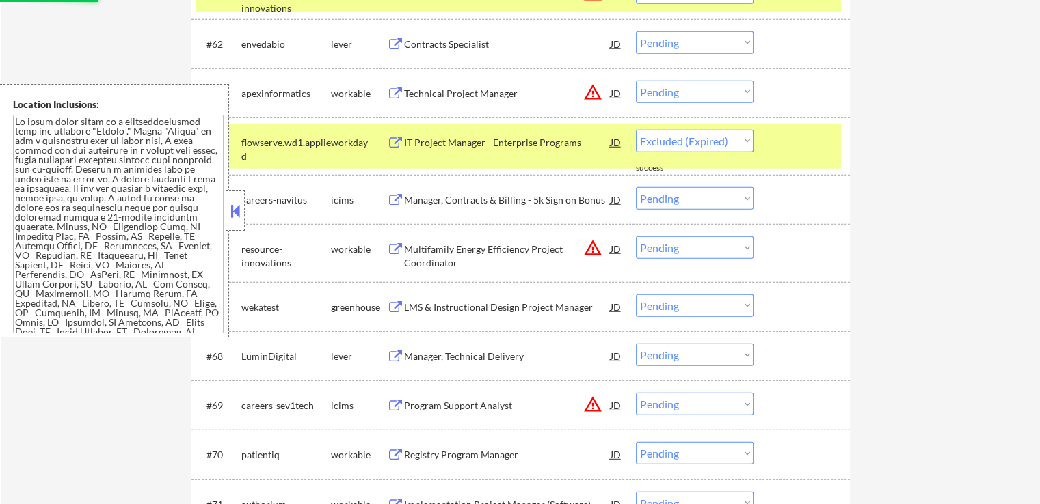
select select ""pending""
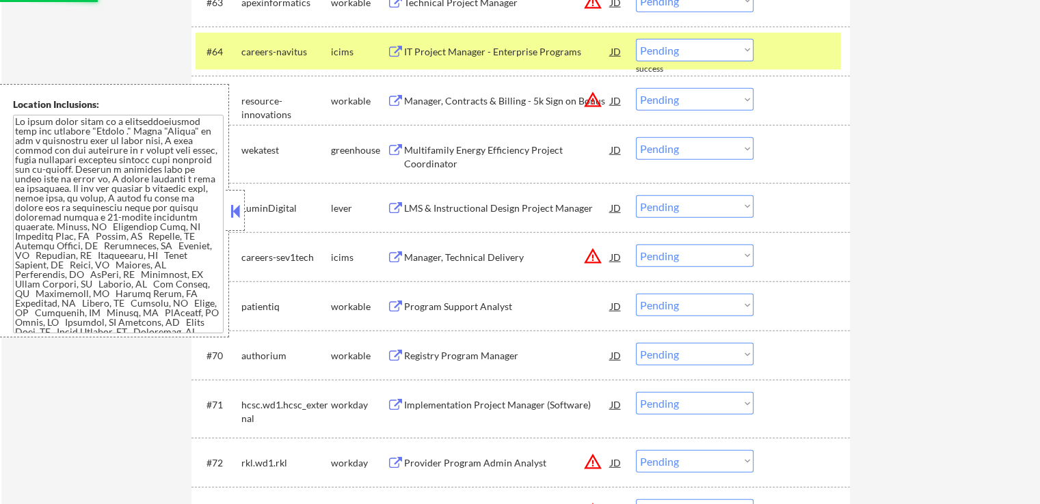
scroll to position [3827, 0]
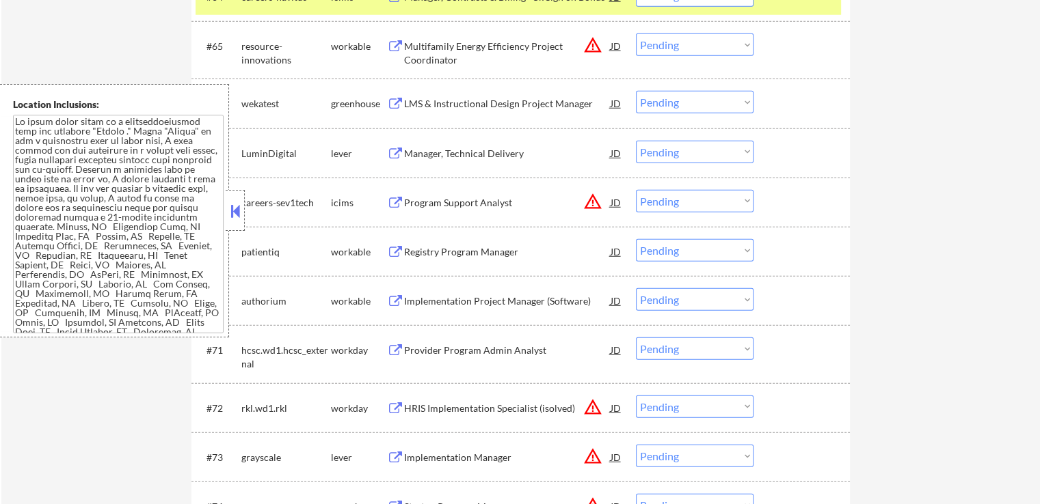
click at [394, 252] on button at bounding box center [395, 252] width 17 height 13
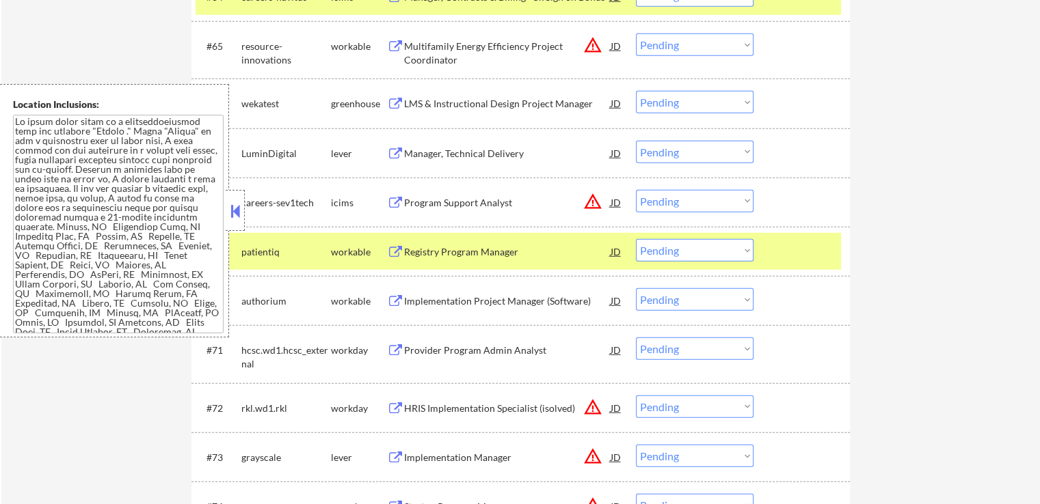
click at [390, 299] on button at bounding box center [395, 301] width 17 height 13
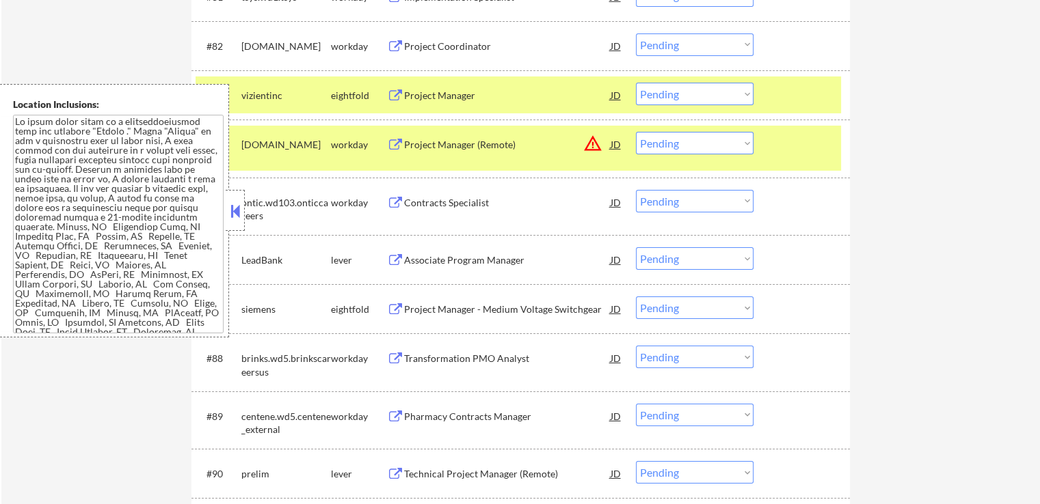
scroll to position [4716, 0]
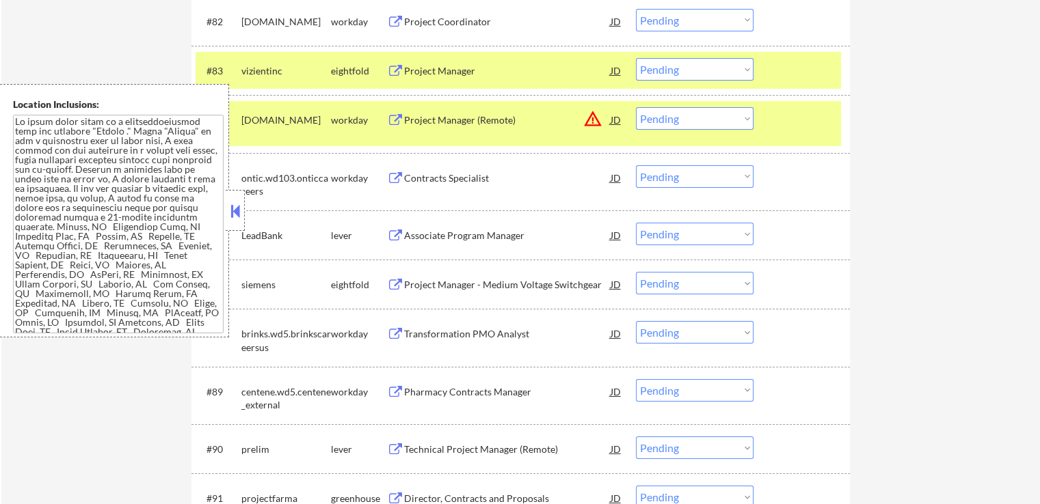
click at [394, 334] on button at bounding box center [395, 334] width 17 height 13
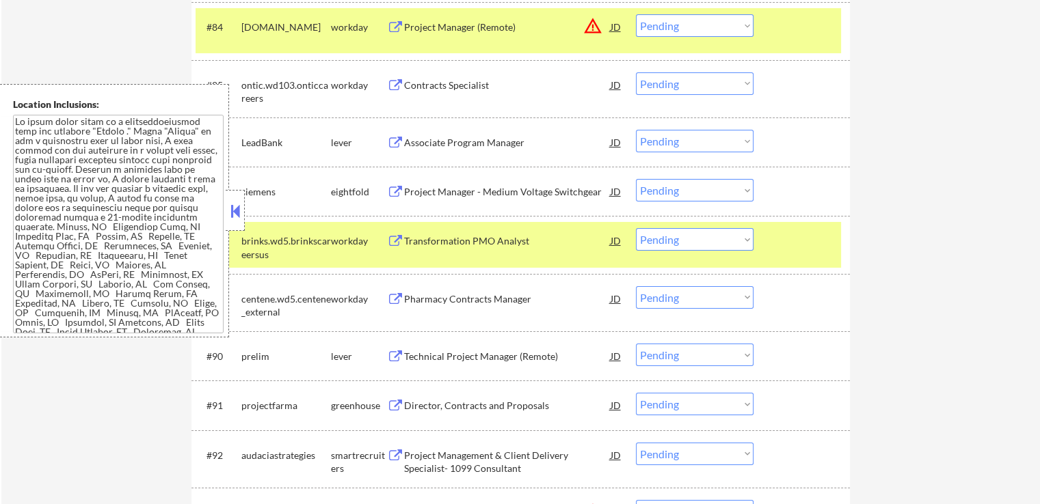
scroll to position [4853, 0]
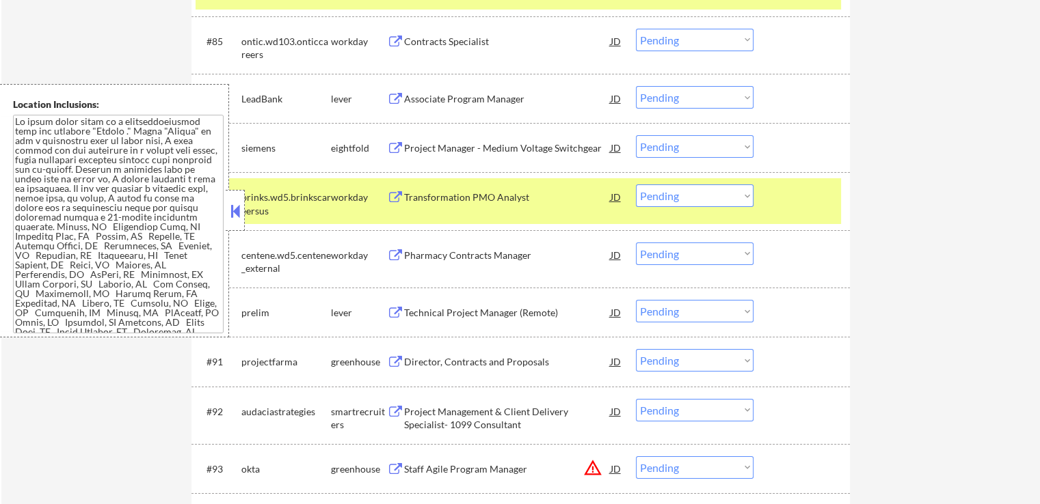
click at [394, 252] on button at bounding box center [395, 255] width 17 height 13
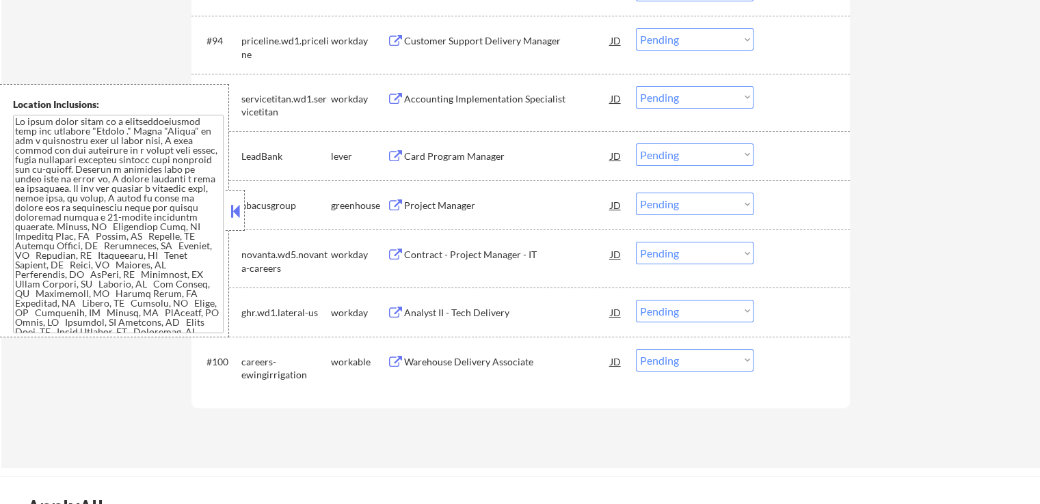
scroll to position [5331, 0]
click at [392, 308] on button at bounding box center [395, 312] width 17 height 13
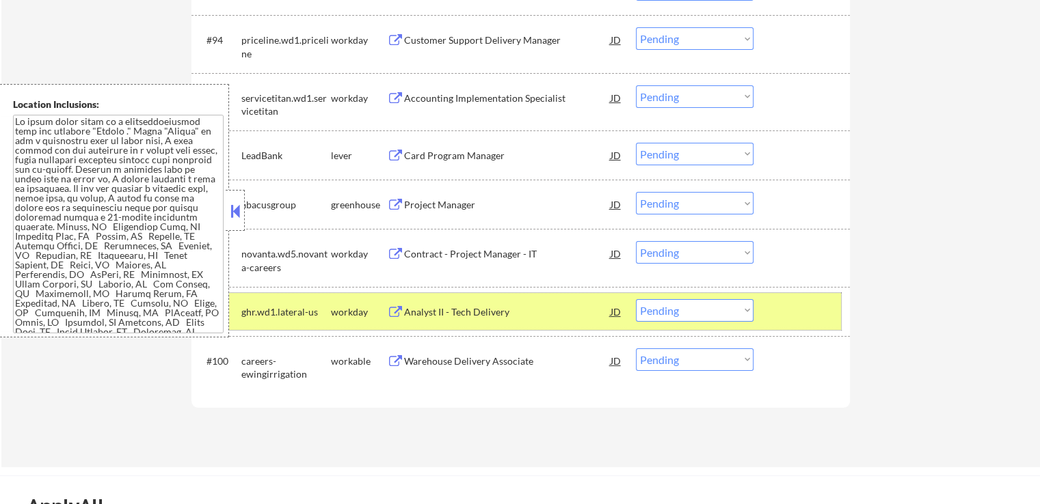
click at [664, 293] on div "#99 ghr.wd1.lateral-us workday Analyst II - Tech Delivery JD warning_amber Choo…" at bounding box center [517, 311] width 645 height 37
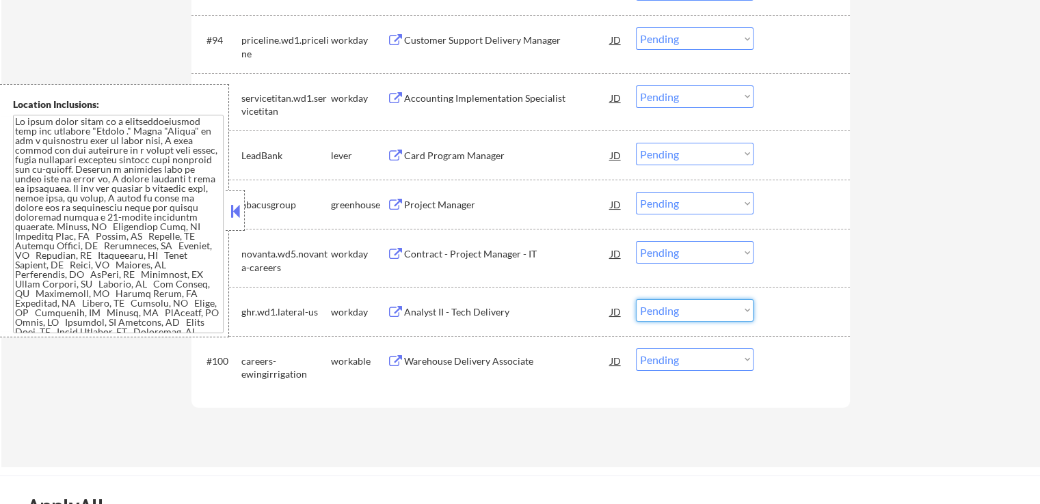
click at [667, 313] on select "Choose an option... Pending Applied Excluded (Questions) Excluded (Expired) Exc…" at bounding box center [695, 310] width 118 height 23
click at [636, 299] on select "Choose an option... Pending Applied Excluded (Questions) Excluded (Expired) Exc…" at bounding box center [695, 310] width 118 height 23
click at [390, 362] on button at bounding box center [395, 361] width 17 height 13
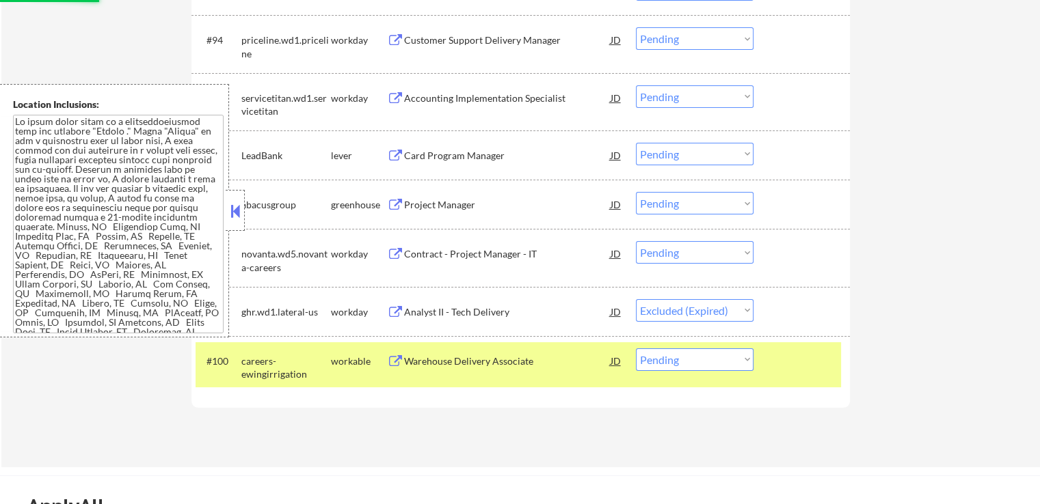
select select ""pending""
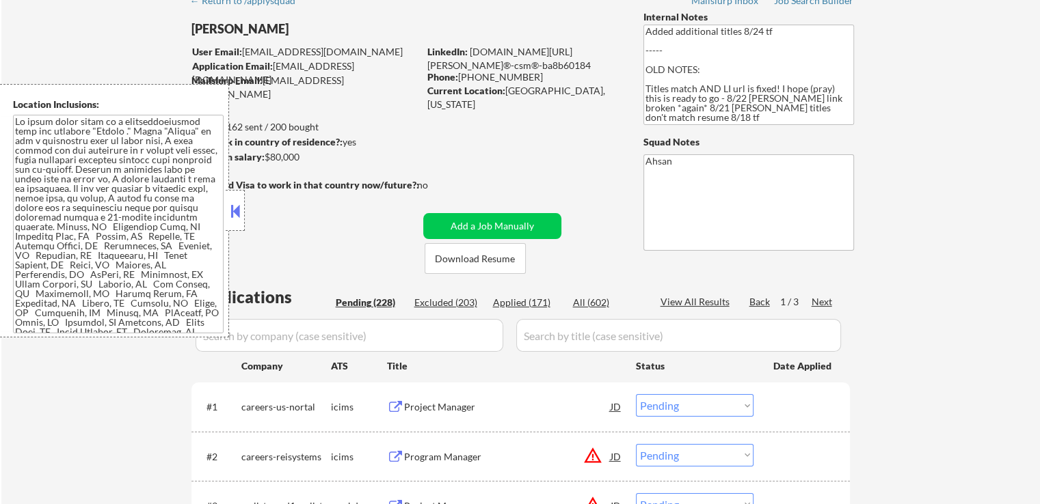
scroll to position [0, 0]
